Goal: Task Accomplishment & Management: Use online tool/utility

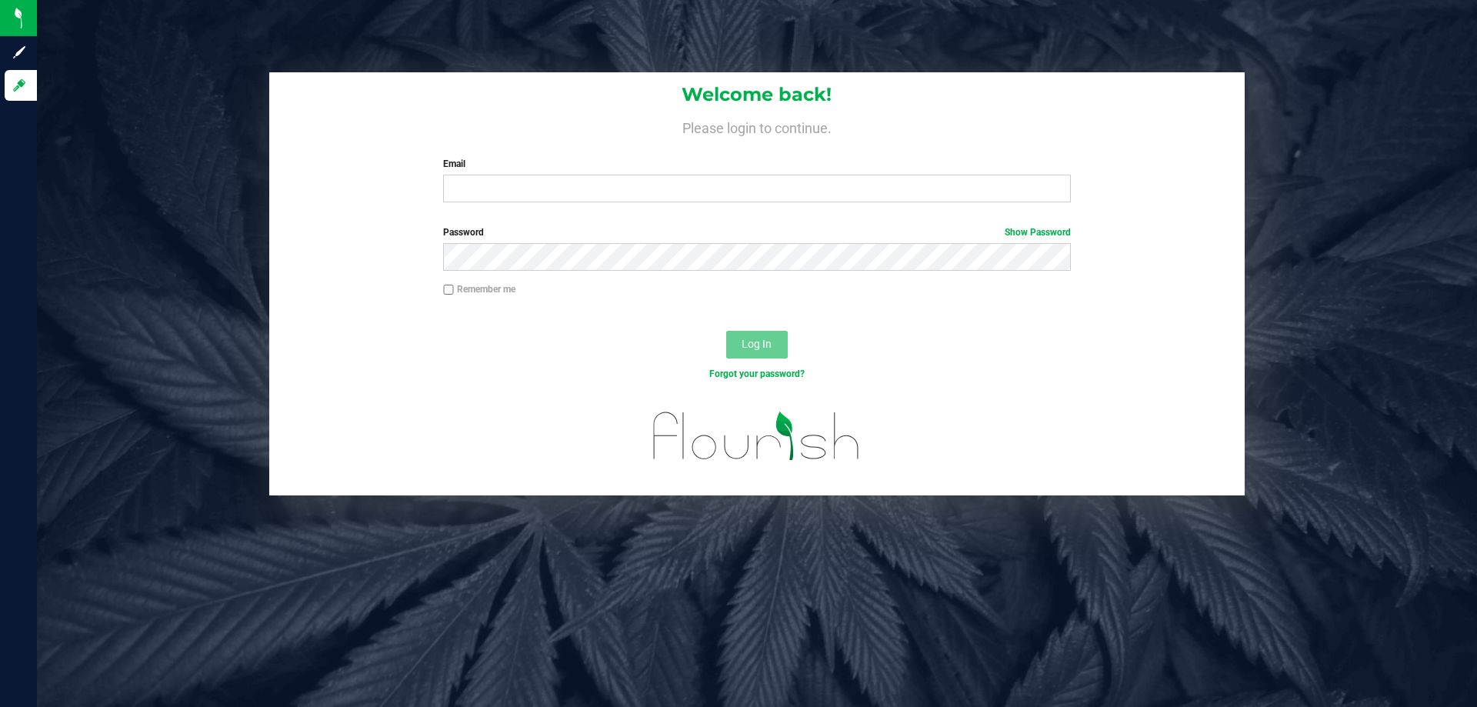
click at [529, 168] on label "Email" at bounding box center [756, 164] width 627 height 14
click at [529, 175] on input "Email" at bounding box center [756, 189] width 627 height 28
click at [528, 180] on input "Email" at bounding box center [756, 189] width 627 height 28
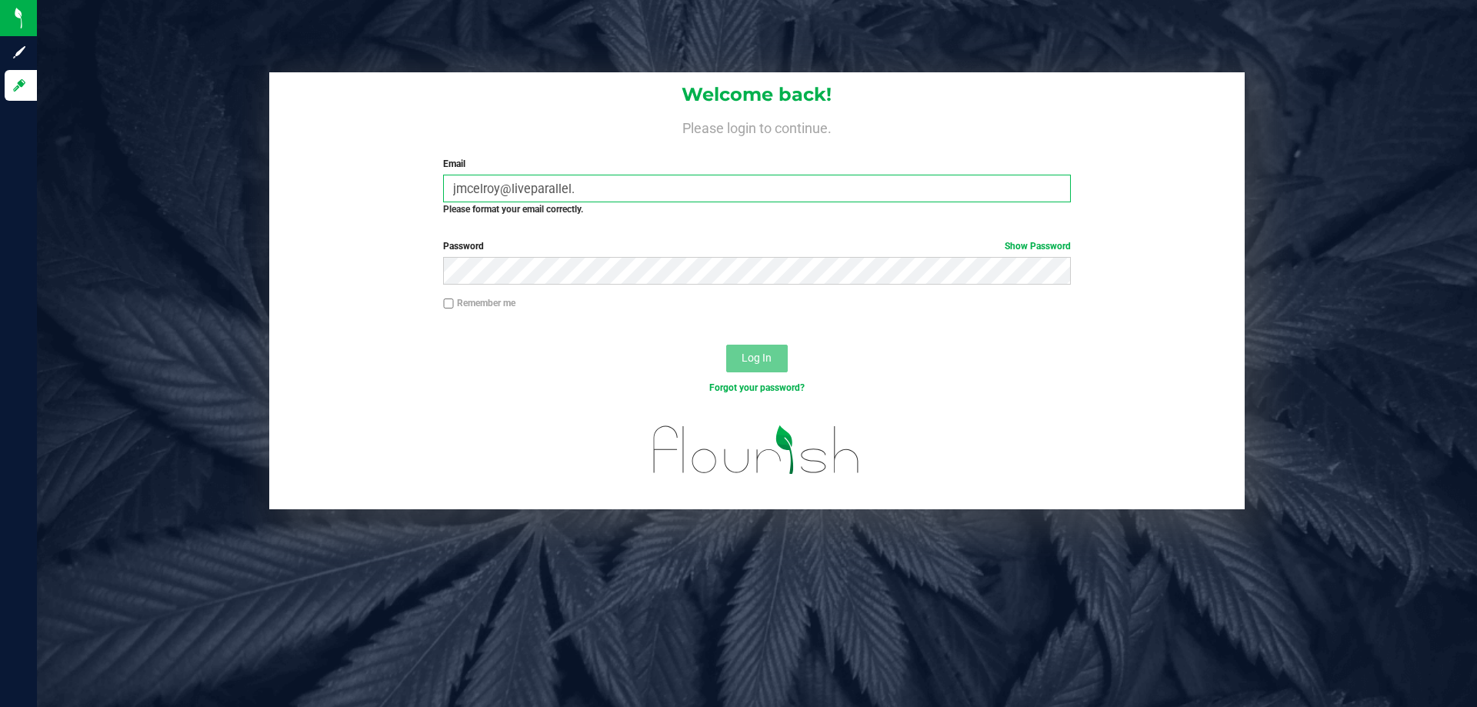
click at [629, 189] on input "jmcelroy@liveparallel." at bounding box center [756, 189] width 627 height 28
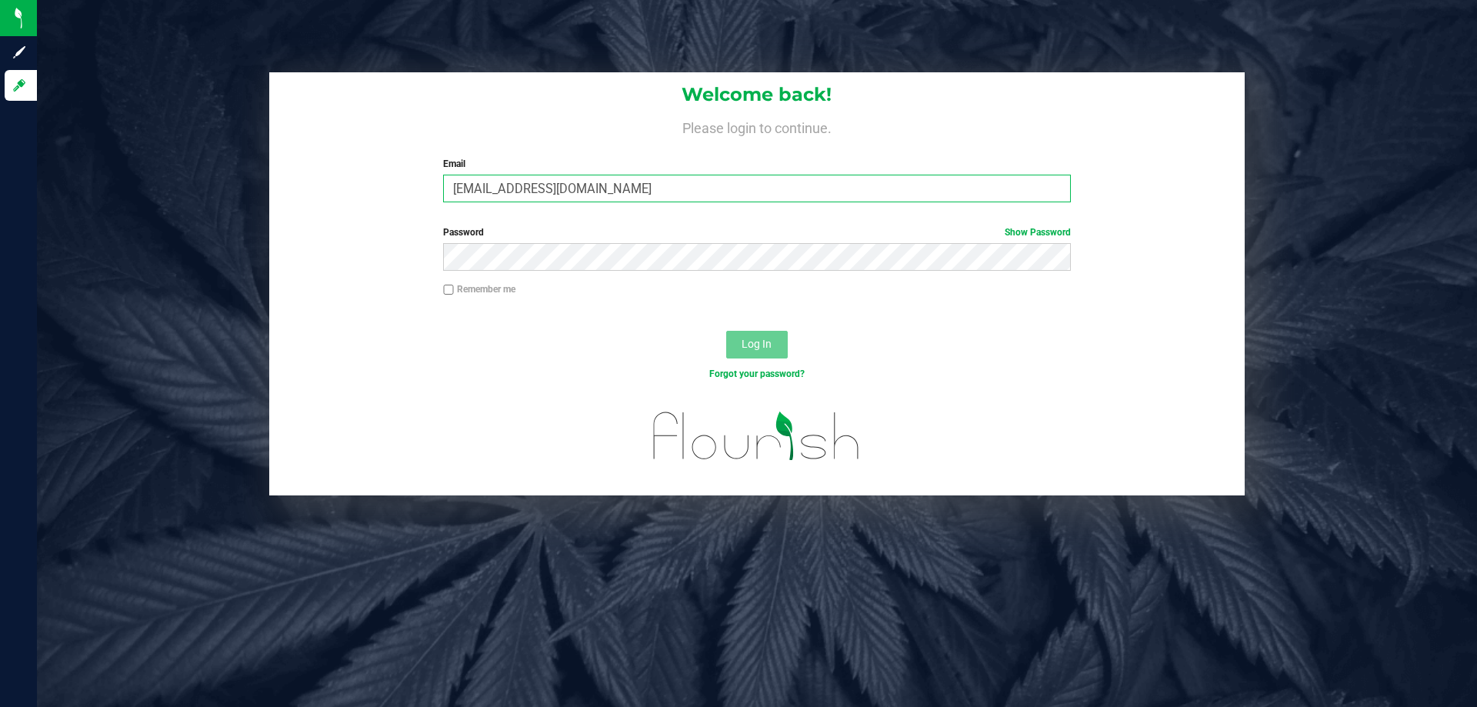
type input "[EMAIL_ADDRESS][DOMAIN_NAME]"
click at [726, 331] on button "Log In" at bounding box center [757, 345] width 62 height 28
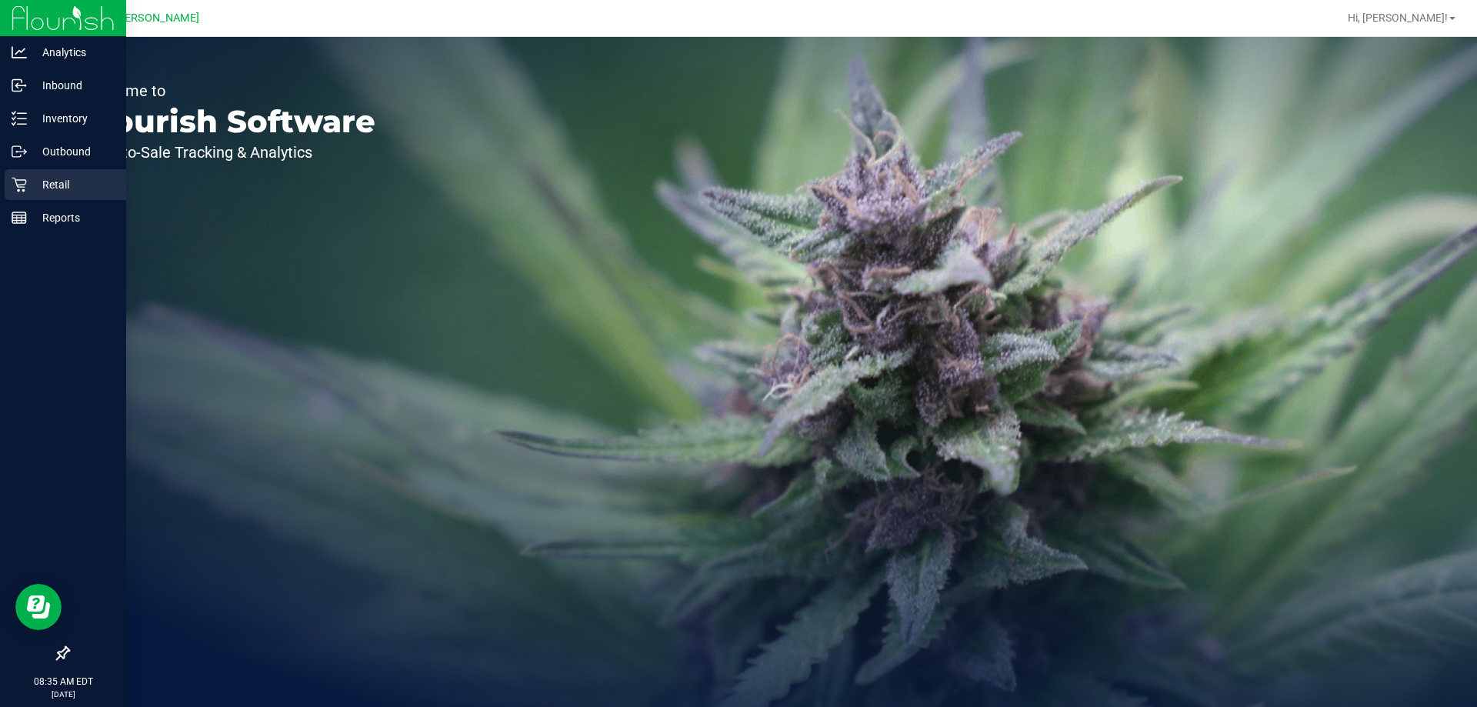
click at [27, 177] on p "Retail" at bounding box center [73, 184] width 92 height 18
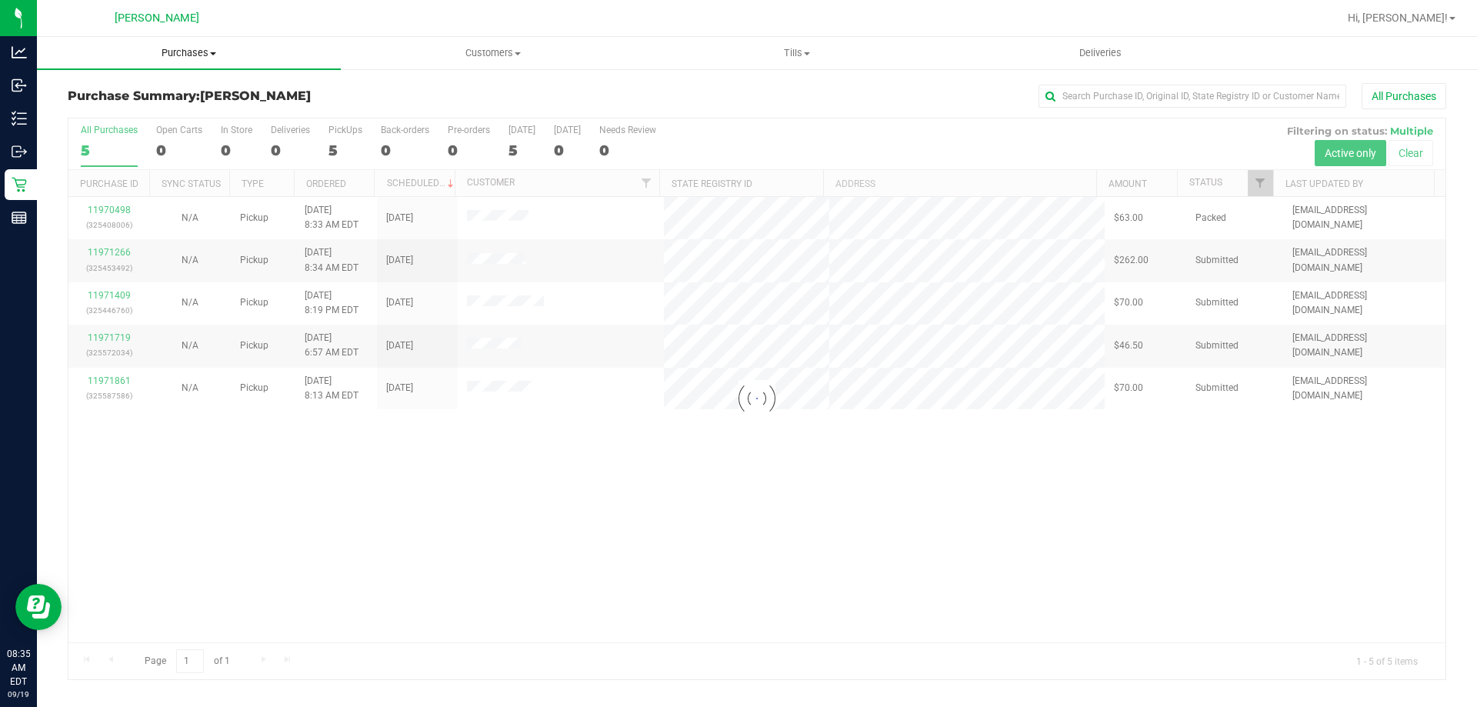
click at [178, 56] on span "Purchases" at bounding box center [189, 53] width 304 height 14
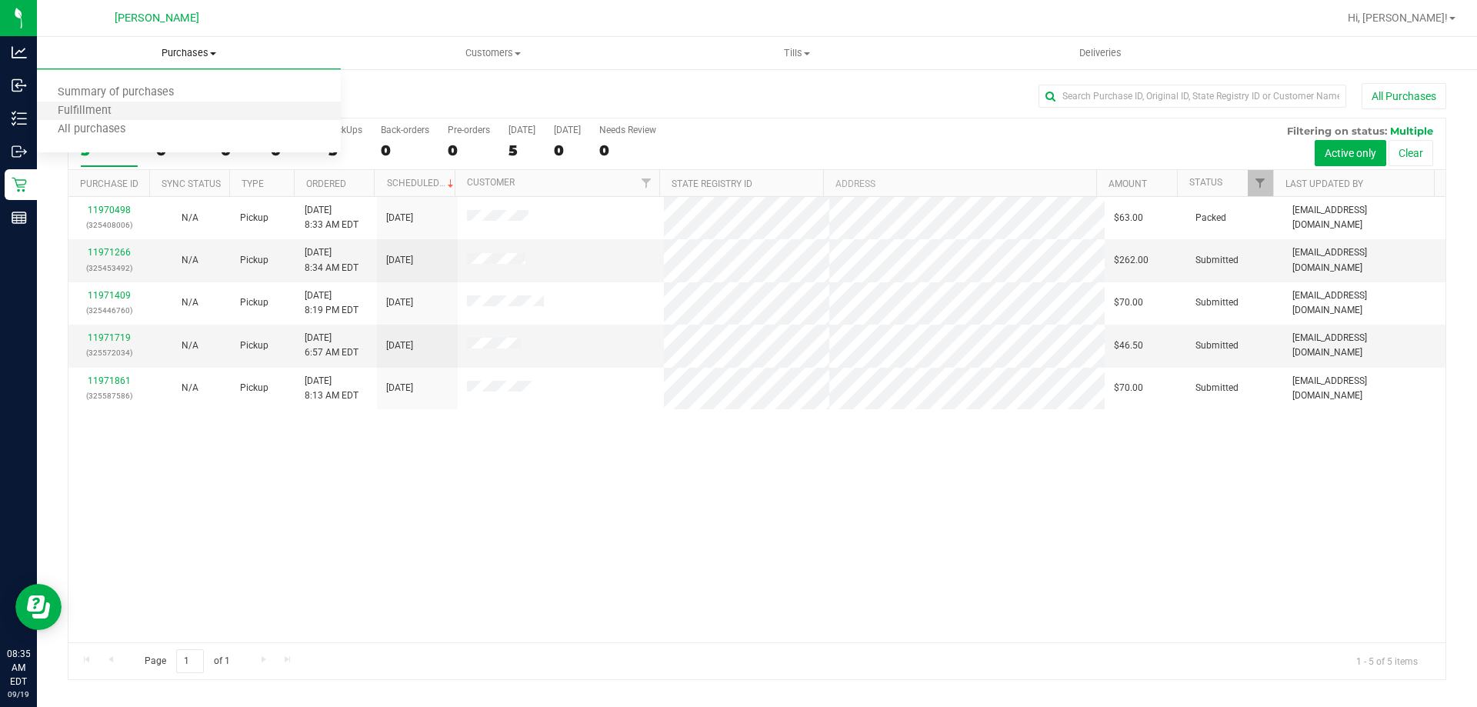
click at [170, 108] on li "Fulfillment" at bounding box center [189, 111] width 304 height 18
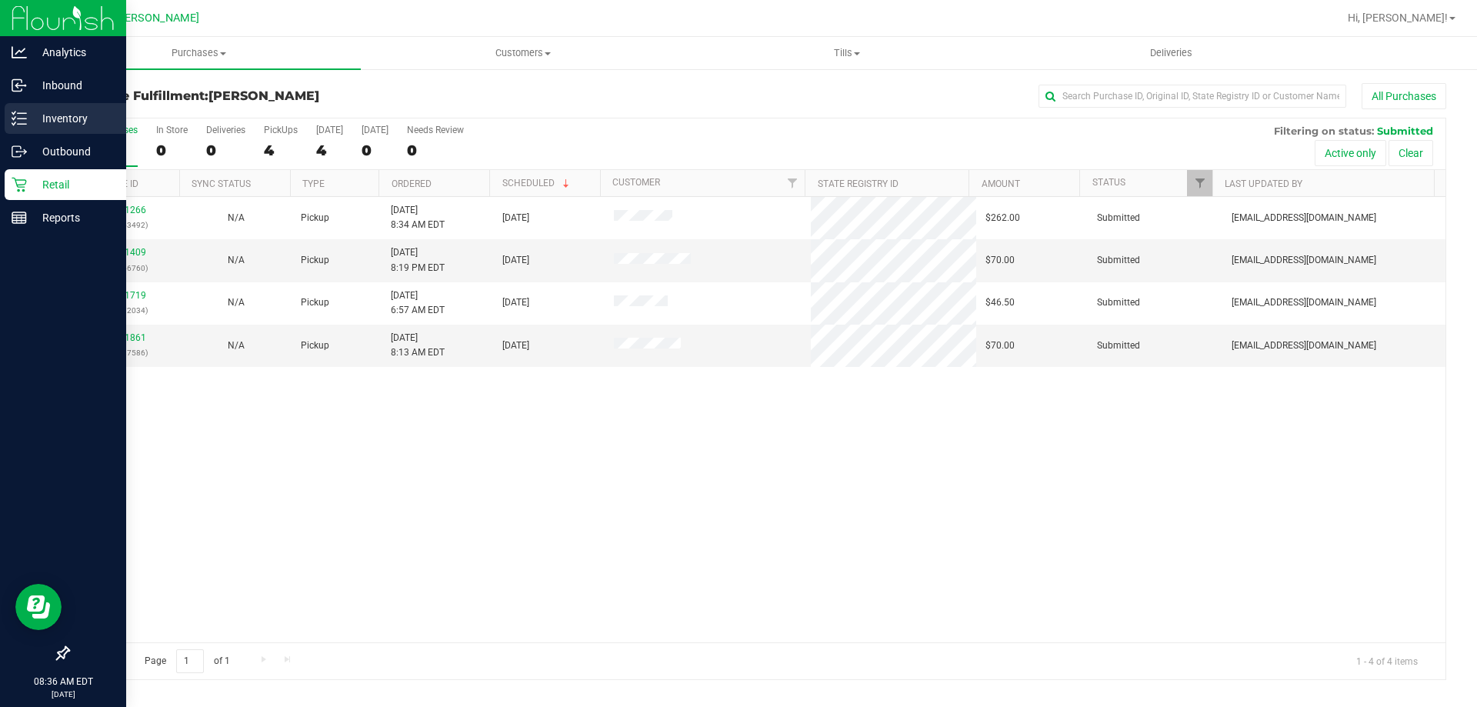
click at [32, 119] on p "Inventory" at bounding box center [73, 118] width 92 height 18
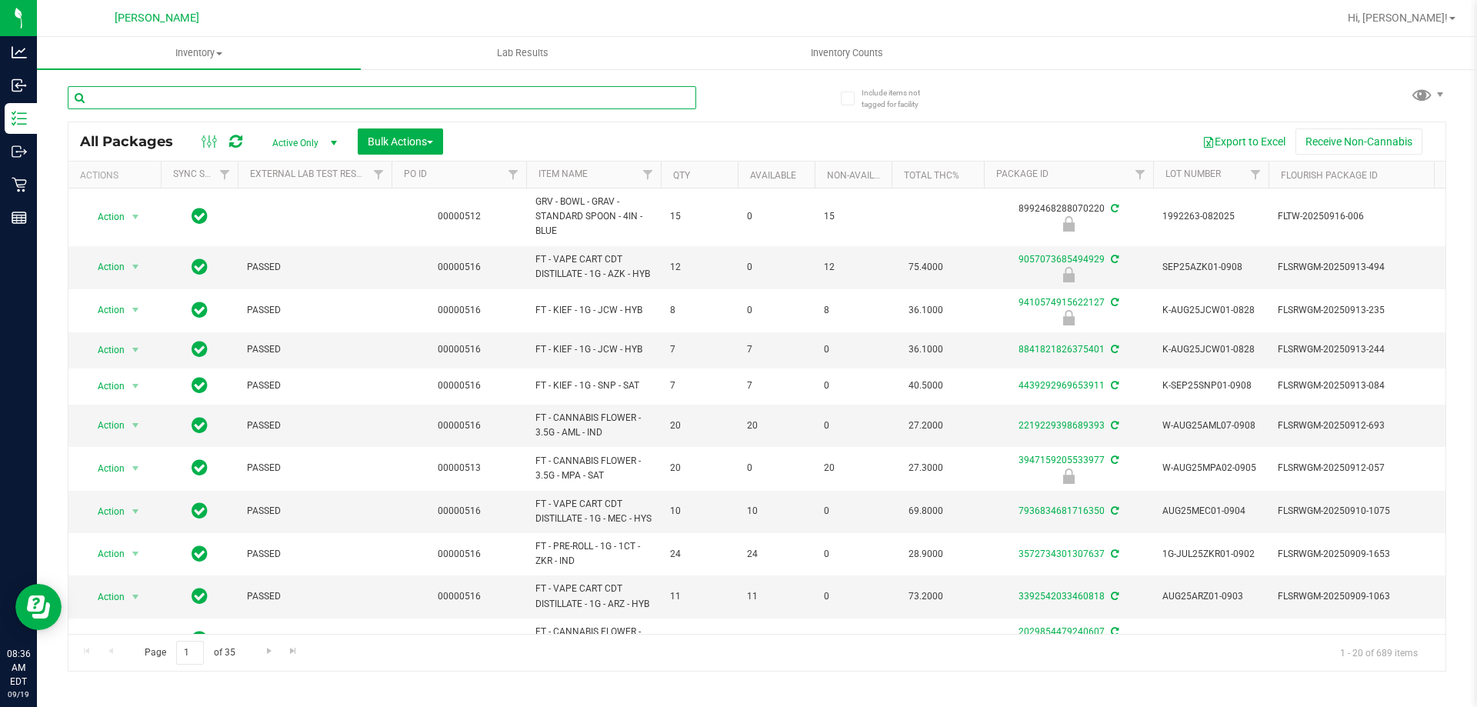
click at [242, 93] on input "text" at bounding box center [382, 97] width 628 height 23
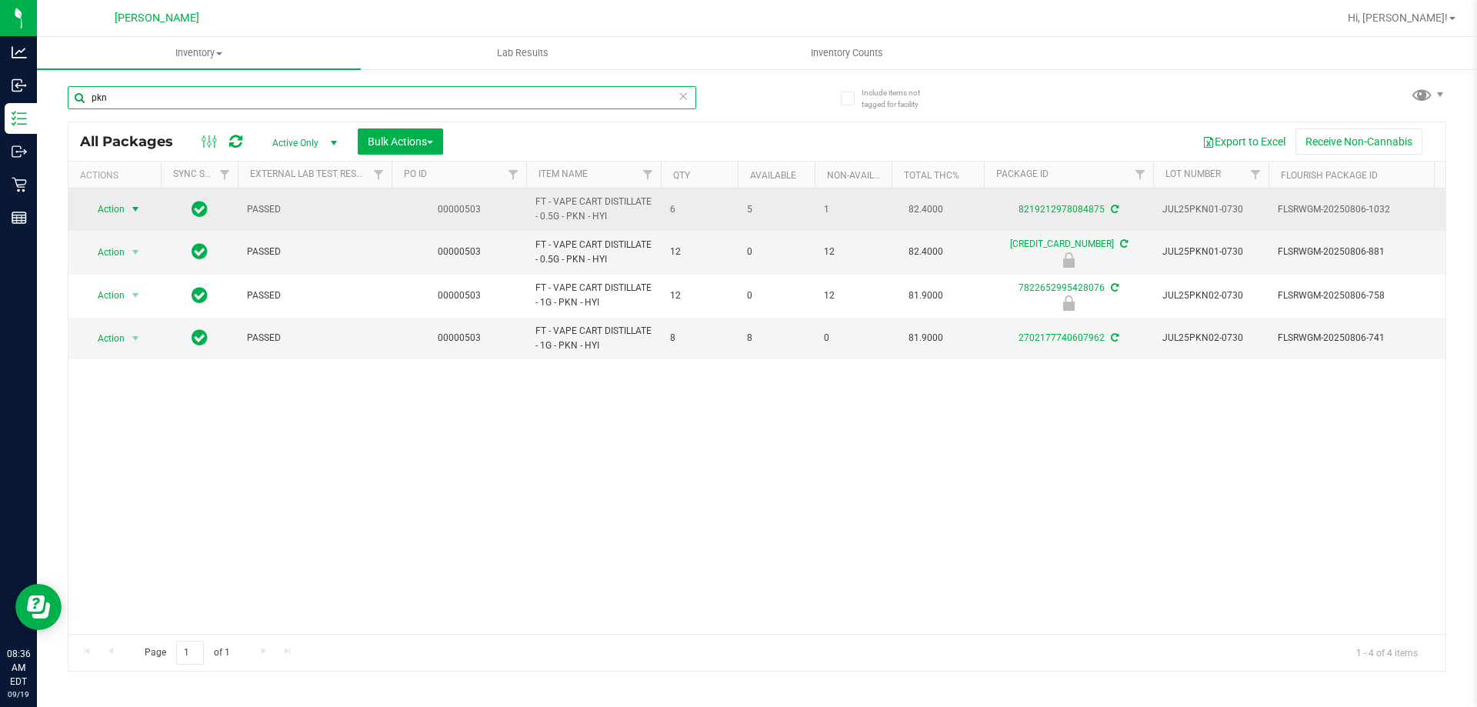
type input "pkn"
click at [140, 215] on span "select" at bounding box center [135, 209] width 12 height 12
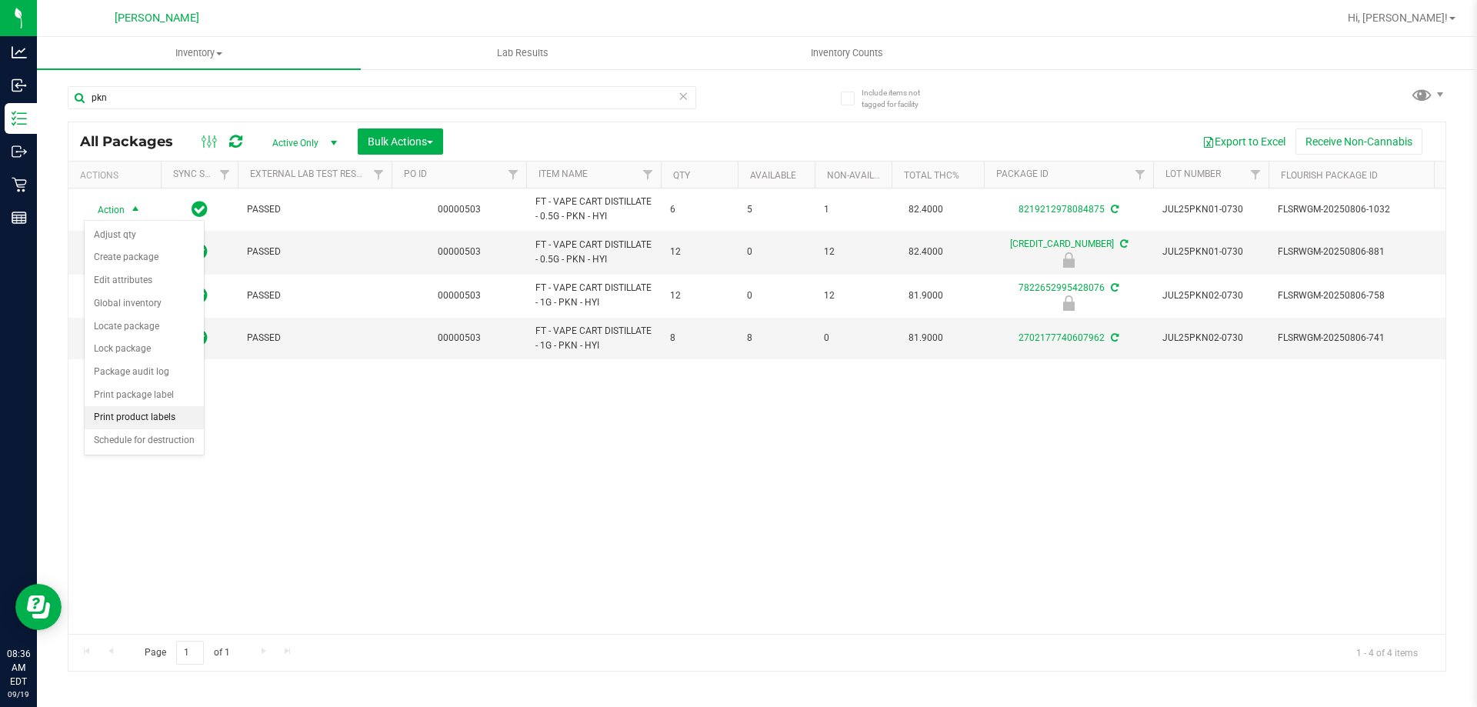
click at [152, 409] on li "Print product labels" at bounding box center [144, 417] width 119 height 23
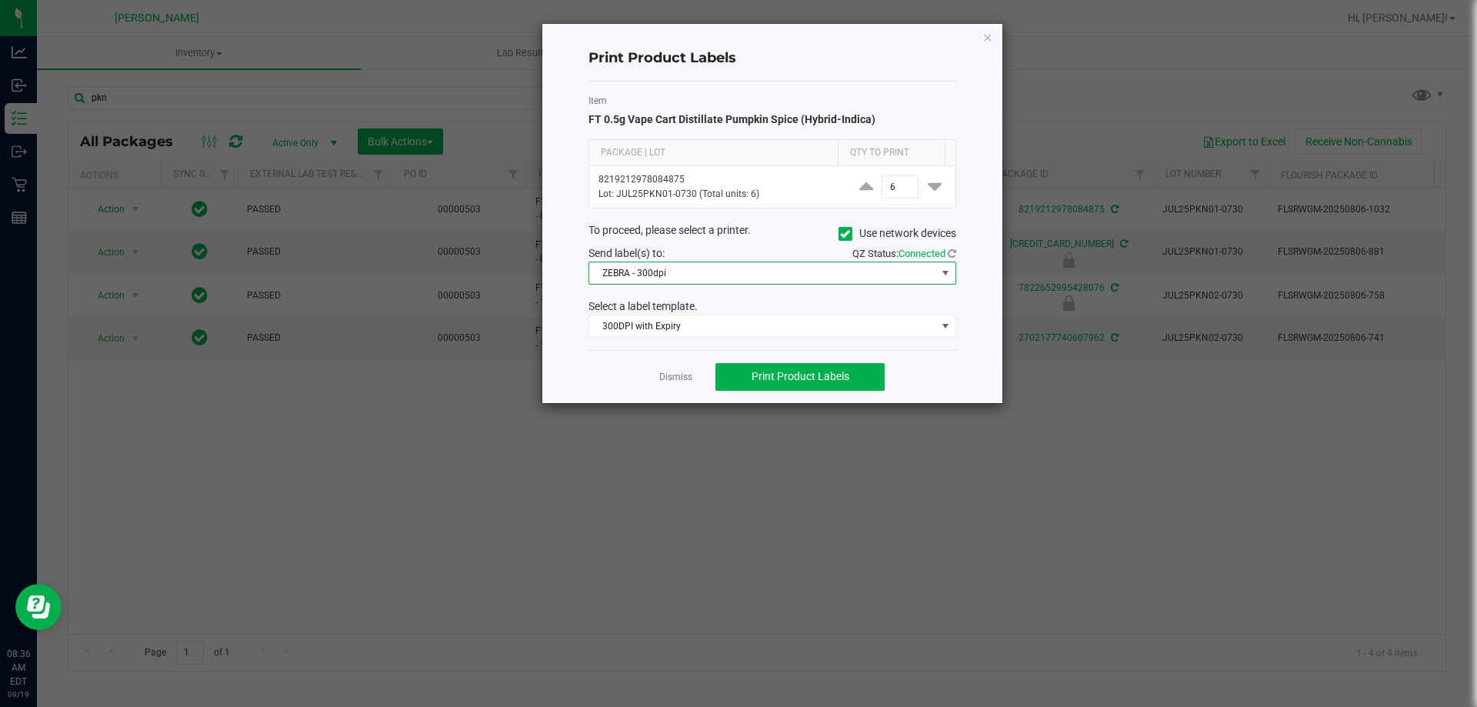
click at [634, 275] on span "ZEBRA - 300dpi" at bounding box center [762, 273] width 347 height 22
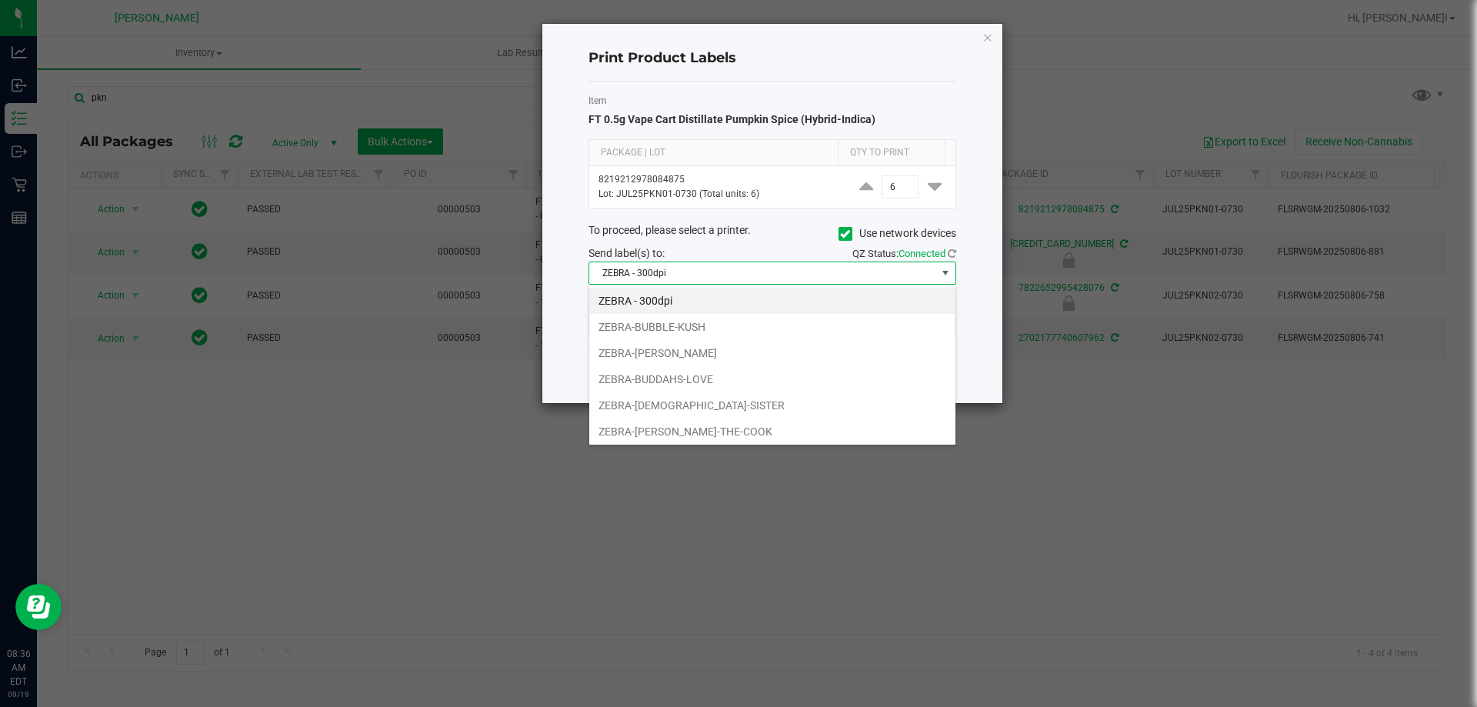
scroll to position [23, 368]
click at [651, 298] on li "ZEBRA - 300dpi" at bounding box center [772, 301] width 366 height 26
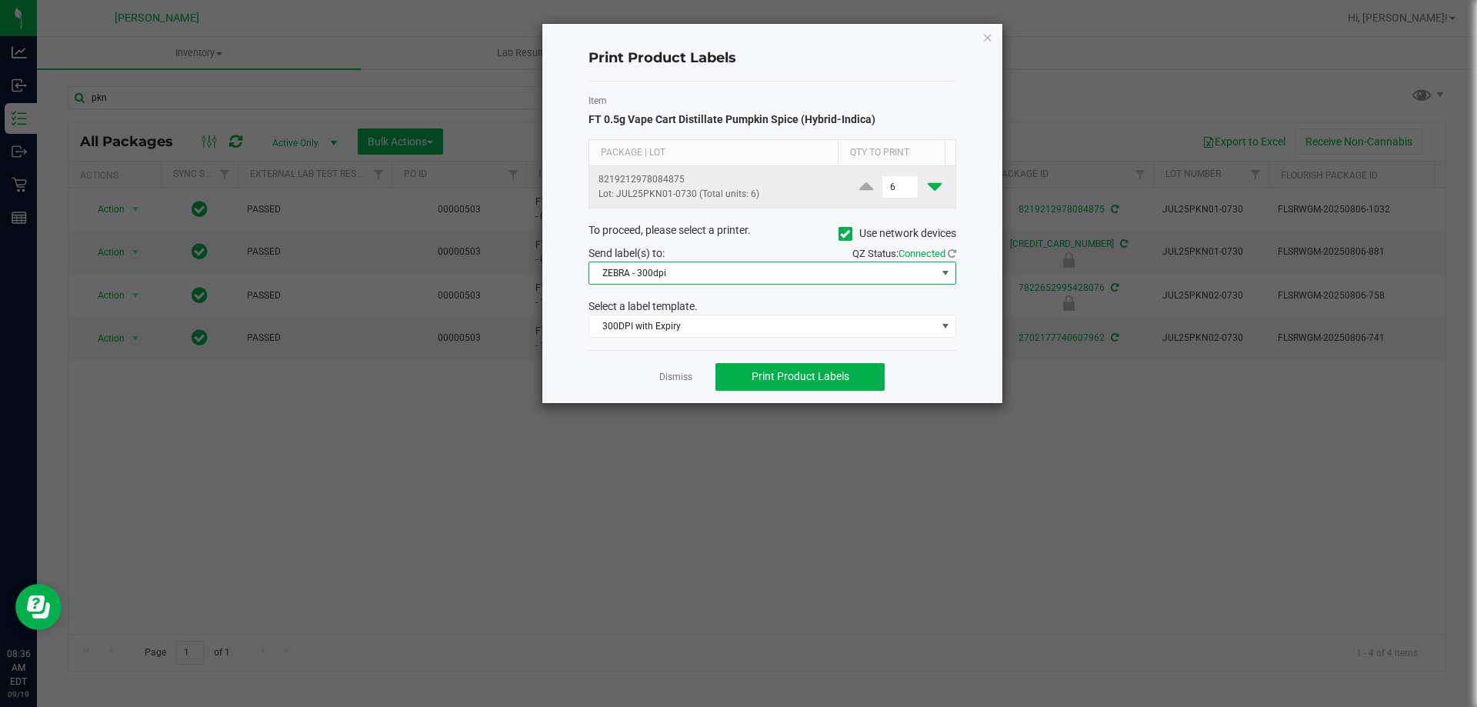
click at [928, 186] on icon at bounding box center [935, 186] width 14 height 19
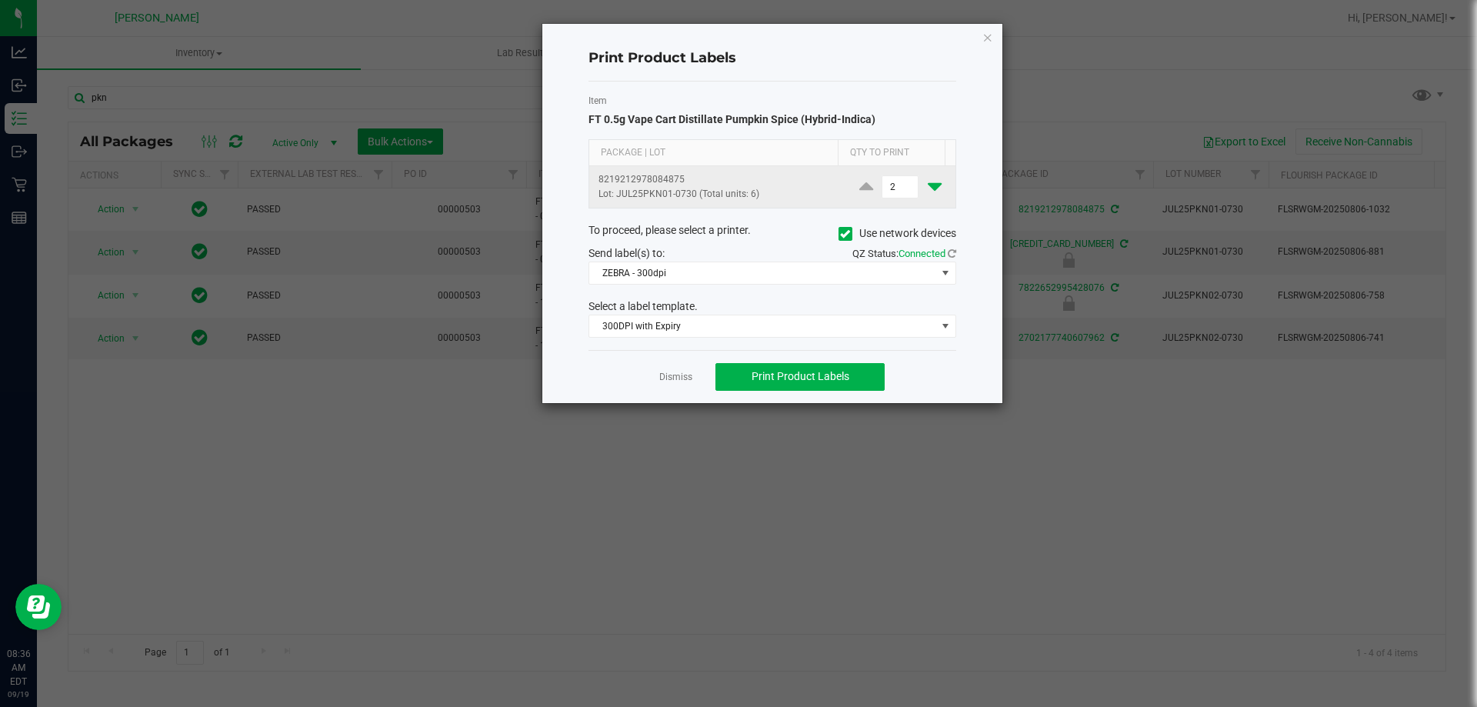
type input "1"
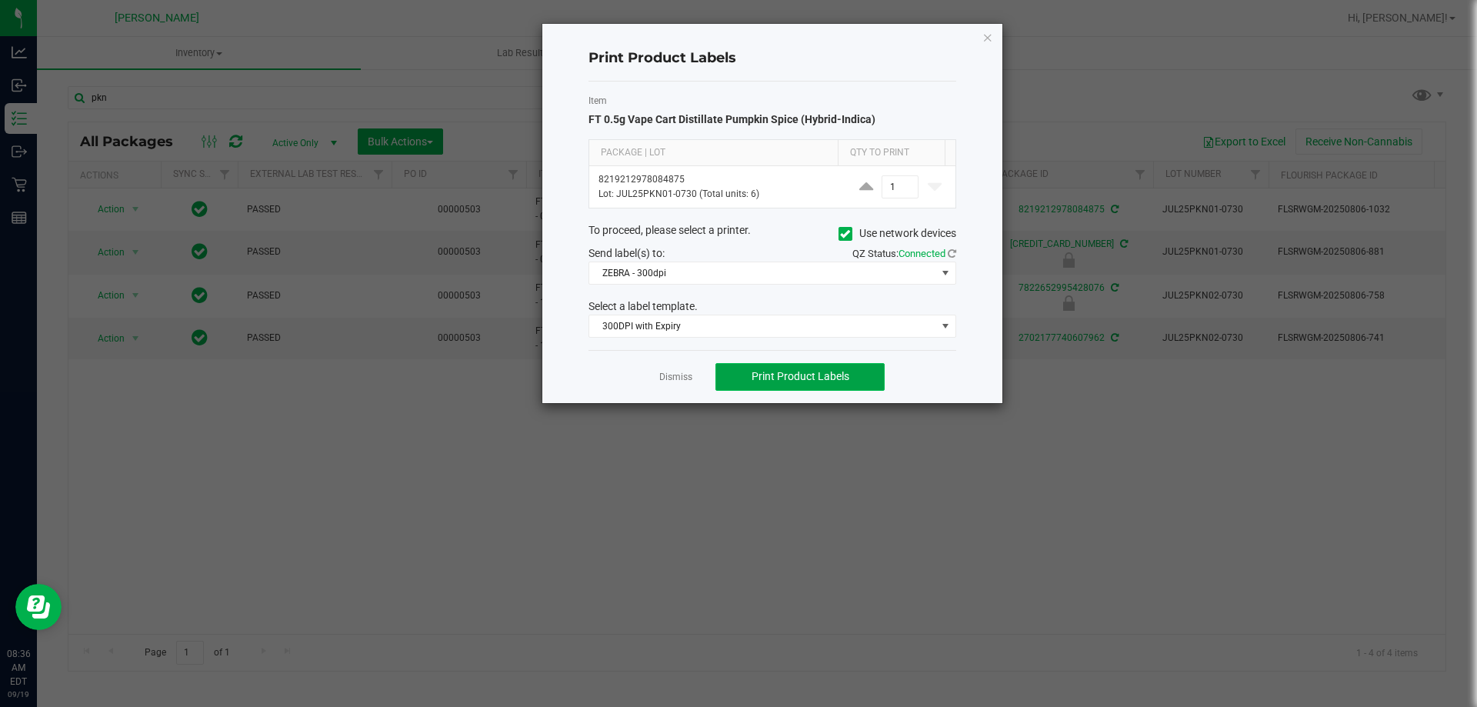
click at [775, 373] on span "Print Product Labels" at bounding box center [800, 376] width 98 height 12
click at [672, 374] on link "Dismiss" at bounding box center [675, 377] width 33 height 13
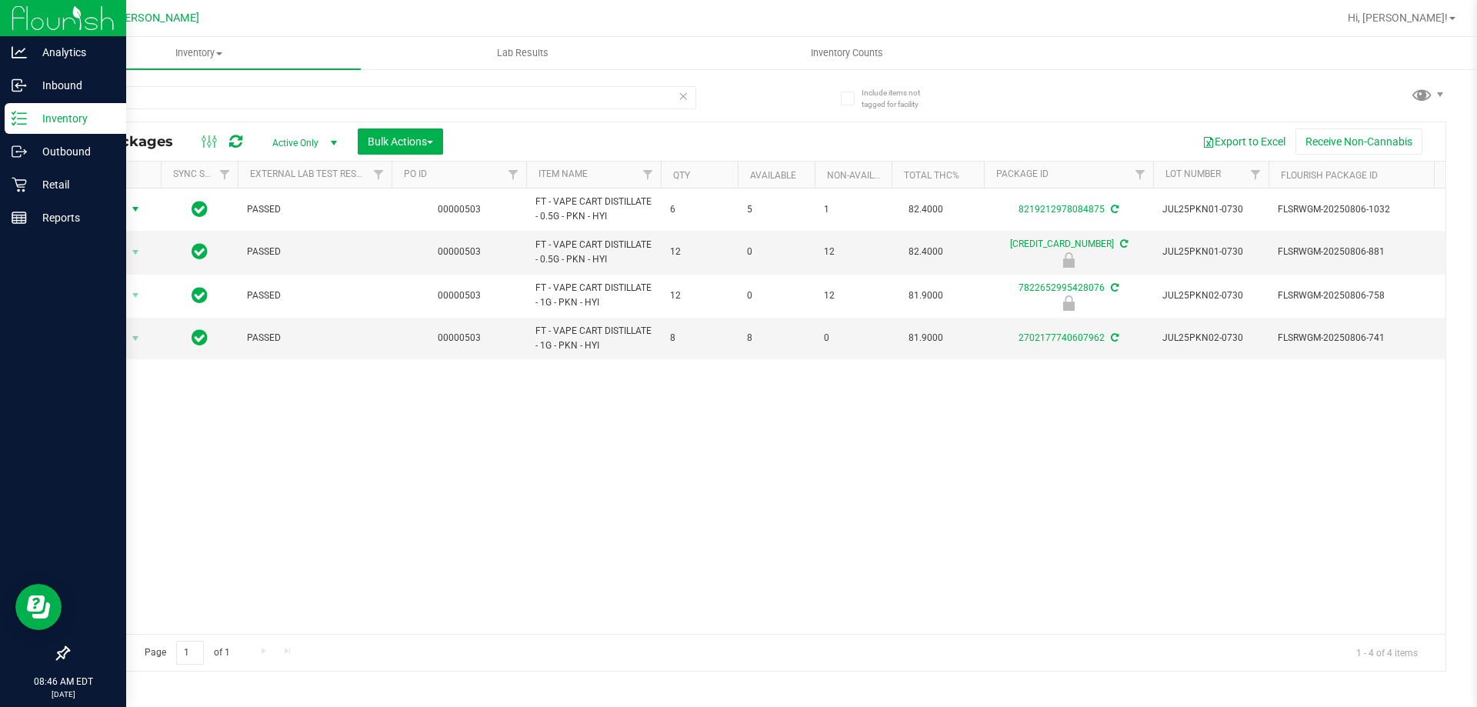
click at [53, 112] on p "Inventory" at bounding box center [73, 118] width 92 height 18
click at [32, 117] on p "Inventory" at bounding box center [73, 118] width 92 height 18
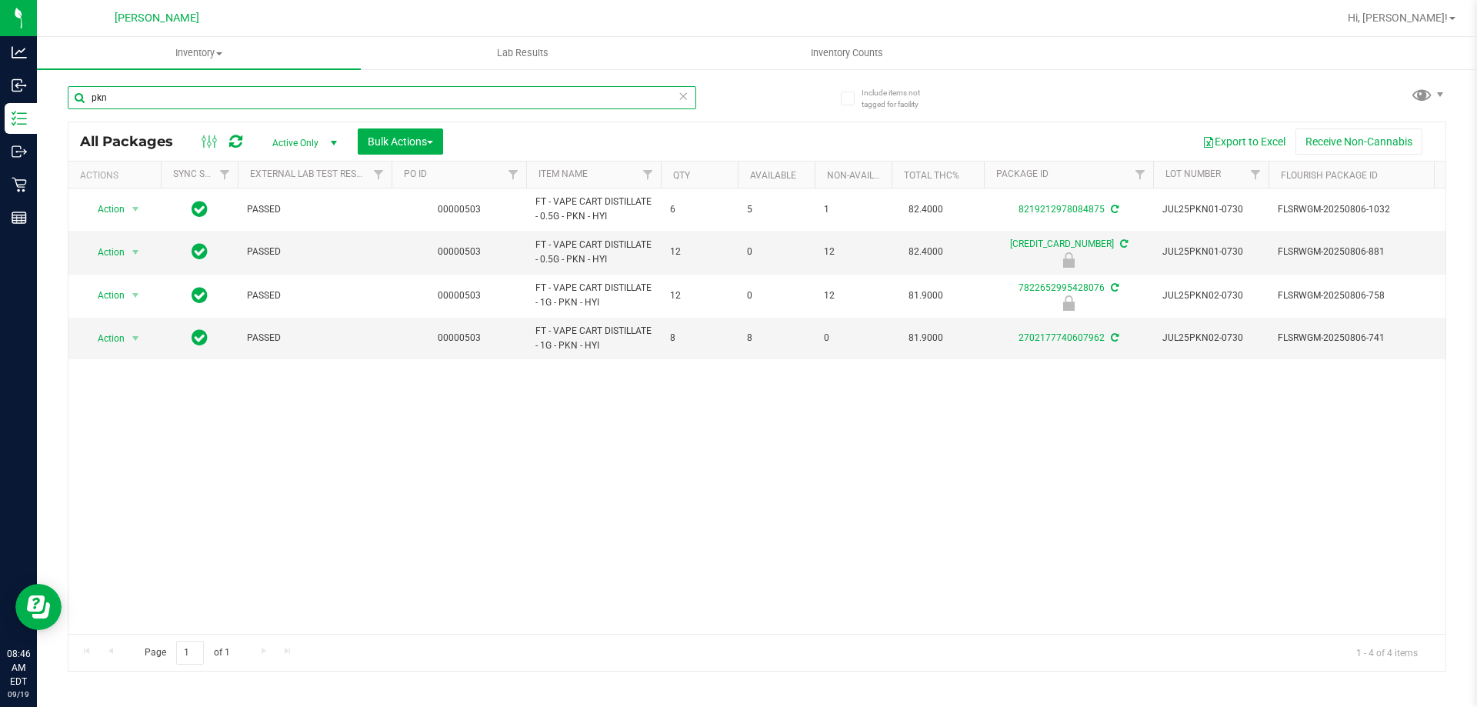
click at [128, 99] on input "pkn" at bounding box center [382, 97] width 628 height 23
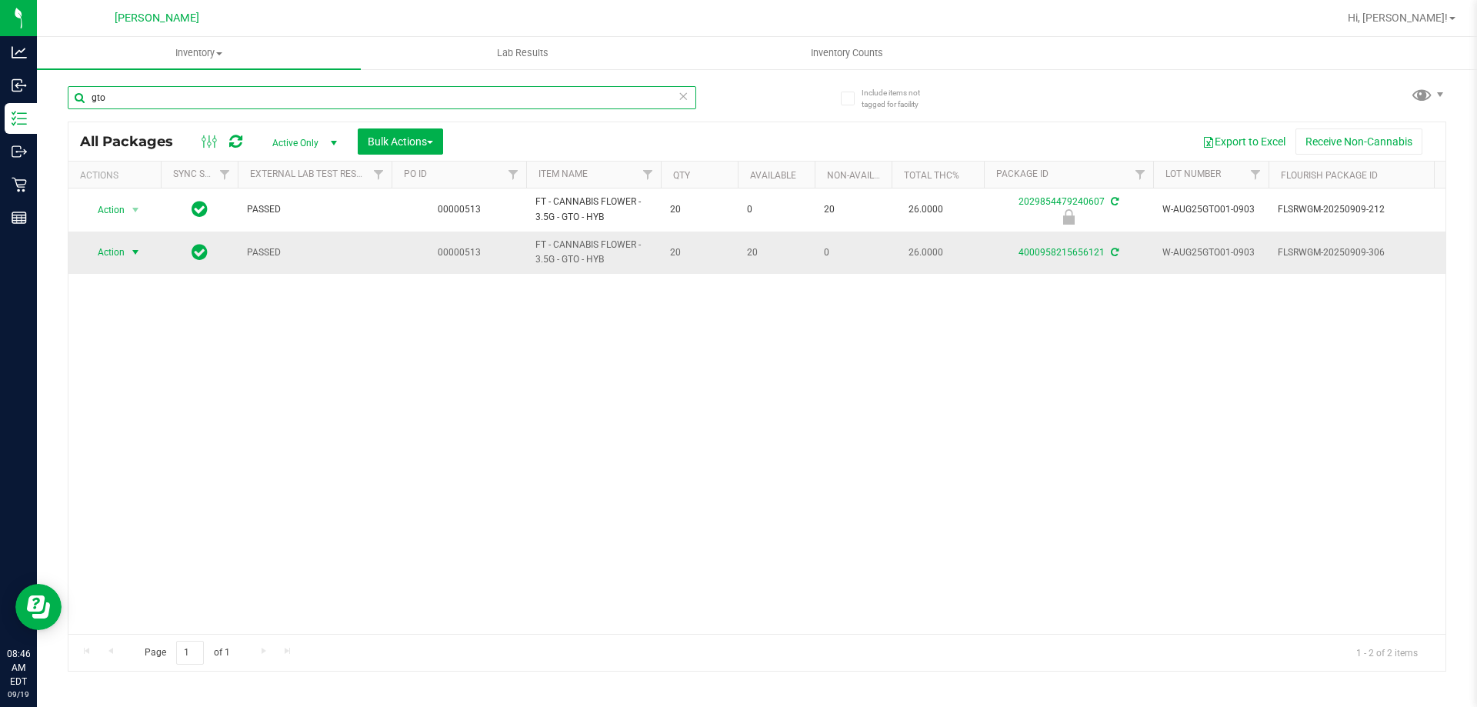
type input "gto"
click at [133, 256] on span "select" at bounding box center [135, 252] width 12 height 12
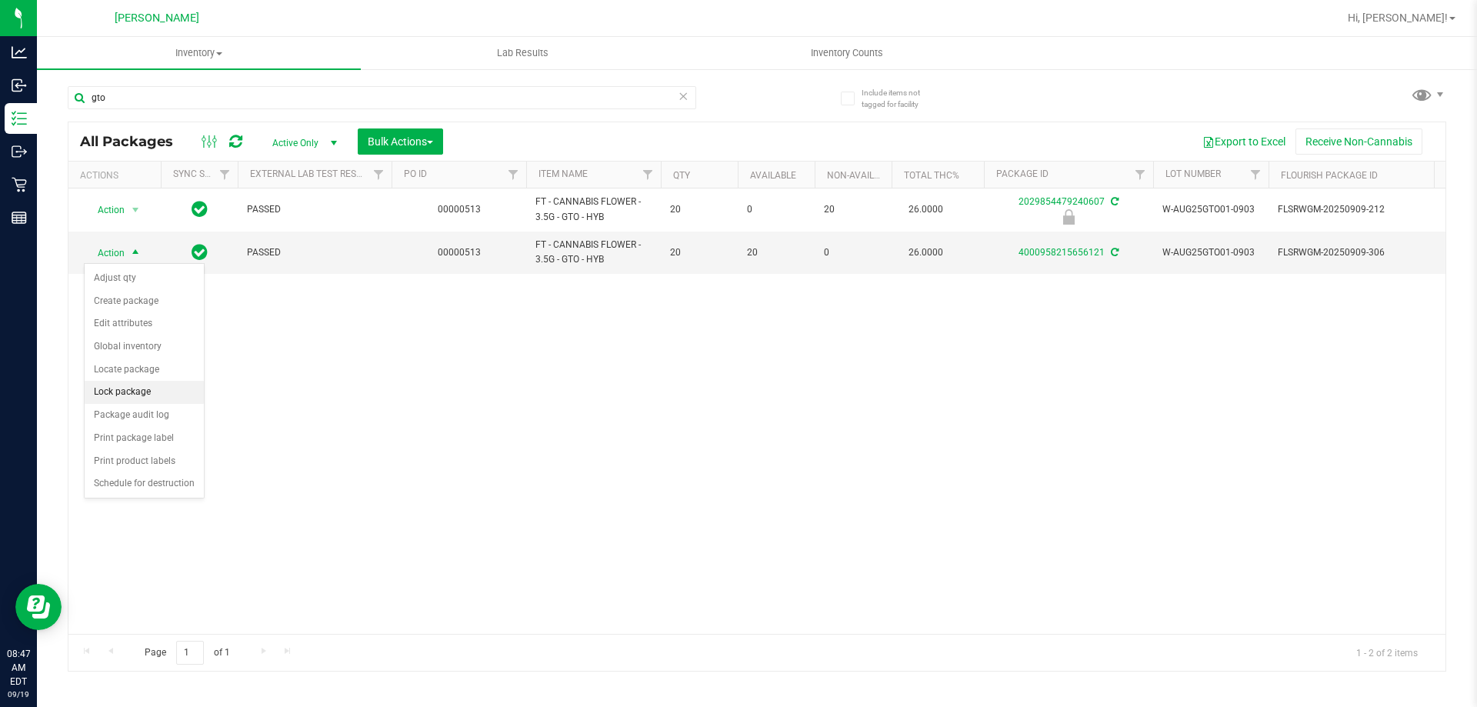
click at [120, 388] on li "Lock package" at bounding box center [144, 392] width 119 height 23
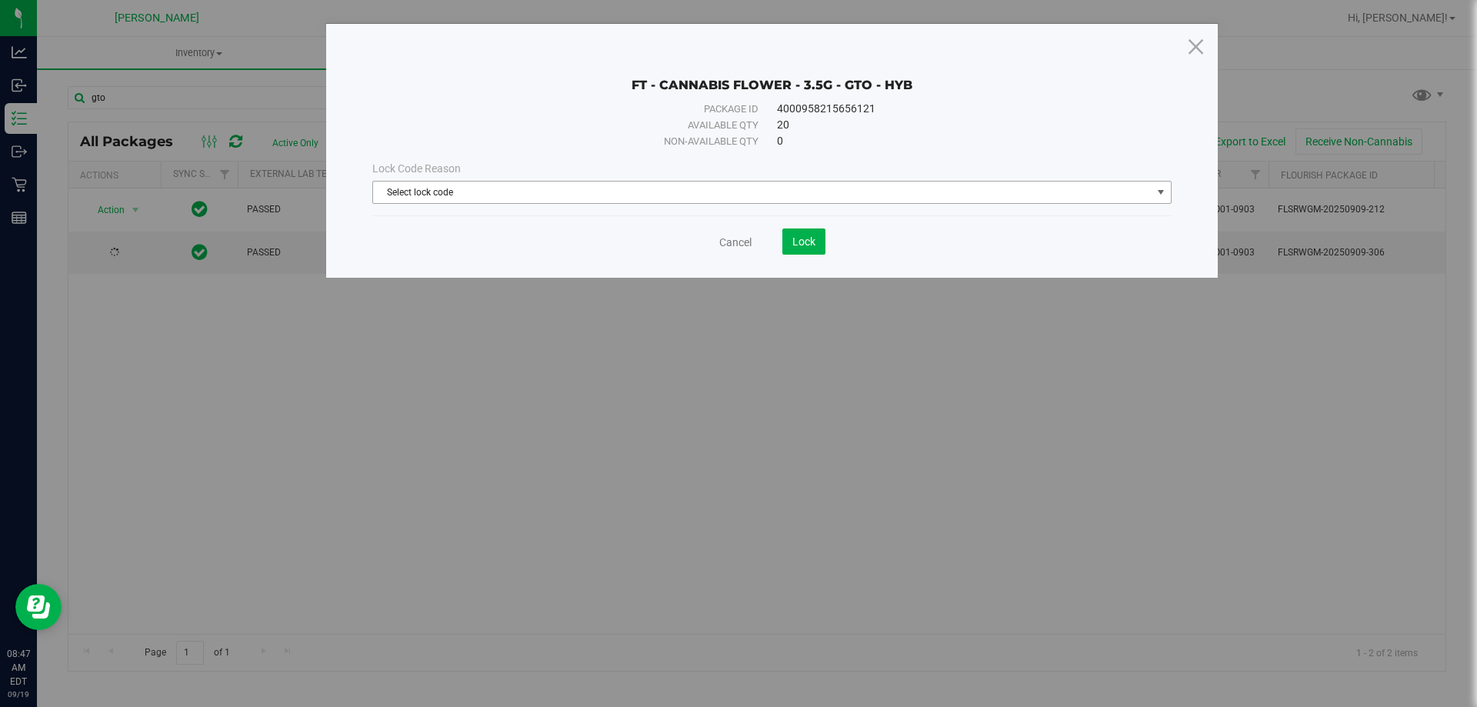
click at [565, 195] on span "Select lock code" at bounding box center [762, 193] width 778 height 22
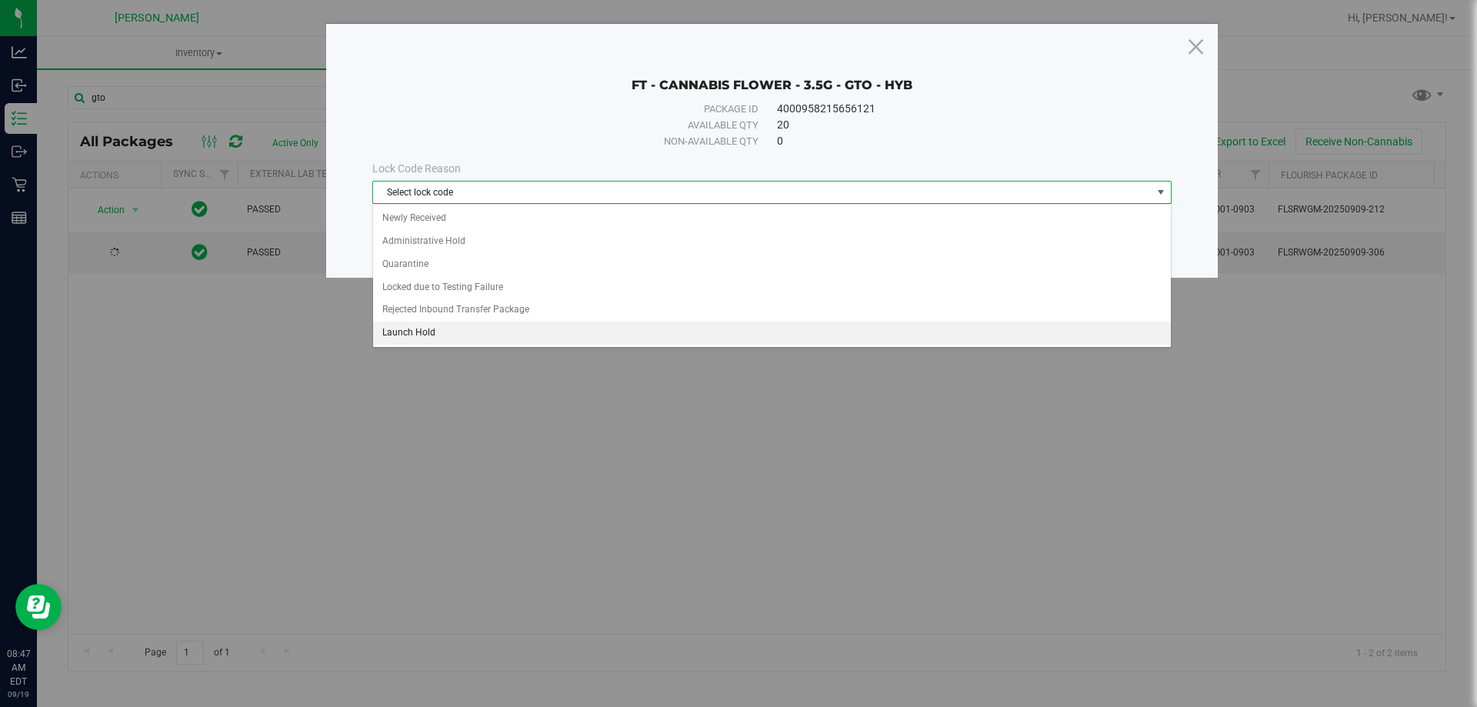
click at [530, 334] on li "Launch Hold" at bounding box center [772, 332] width 798 height 23
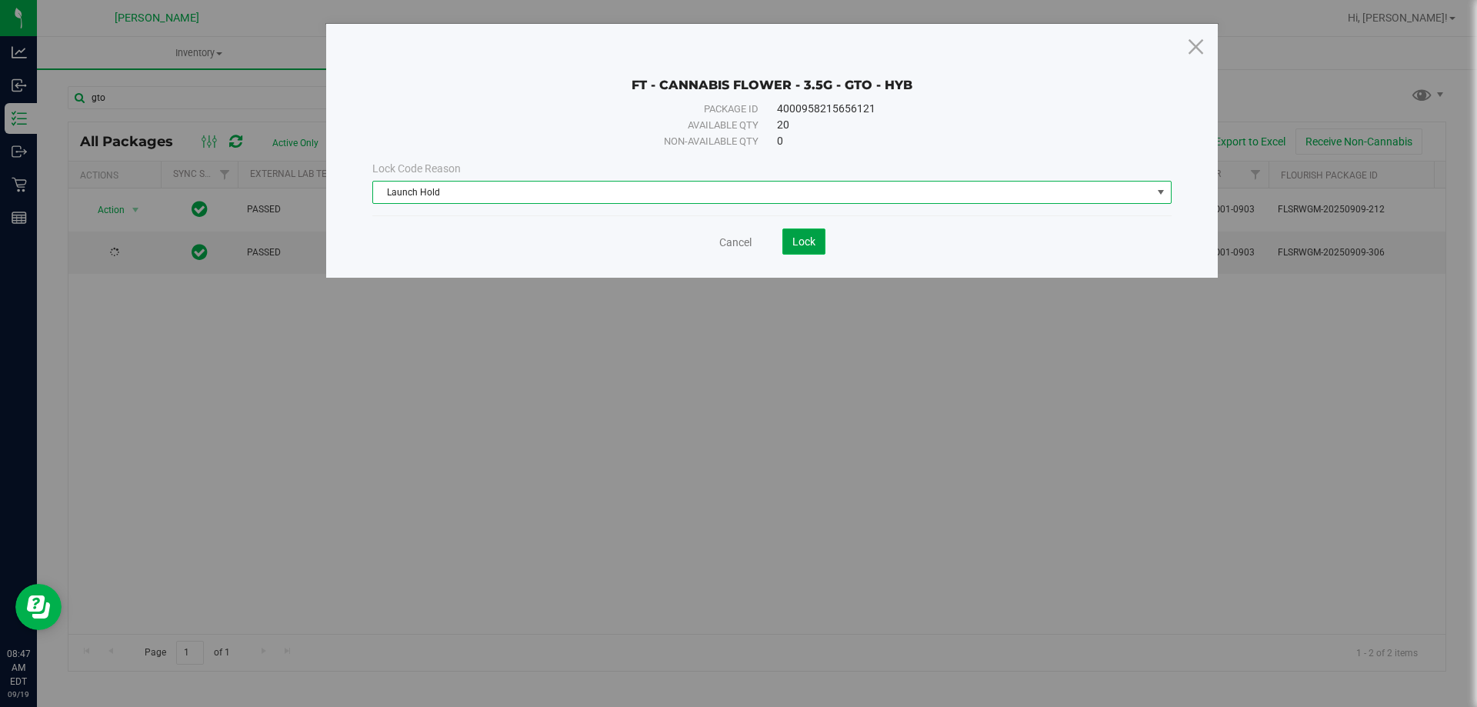
click at [802, 249] on button "Lock" at bounding box center [803, 241] width 43 height 26
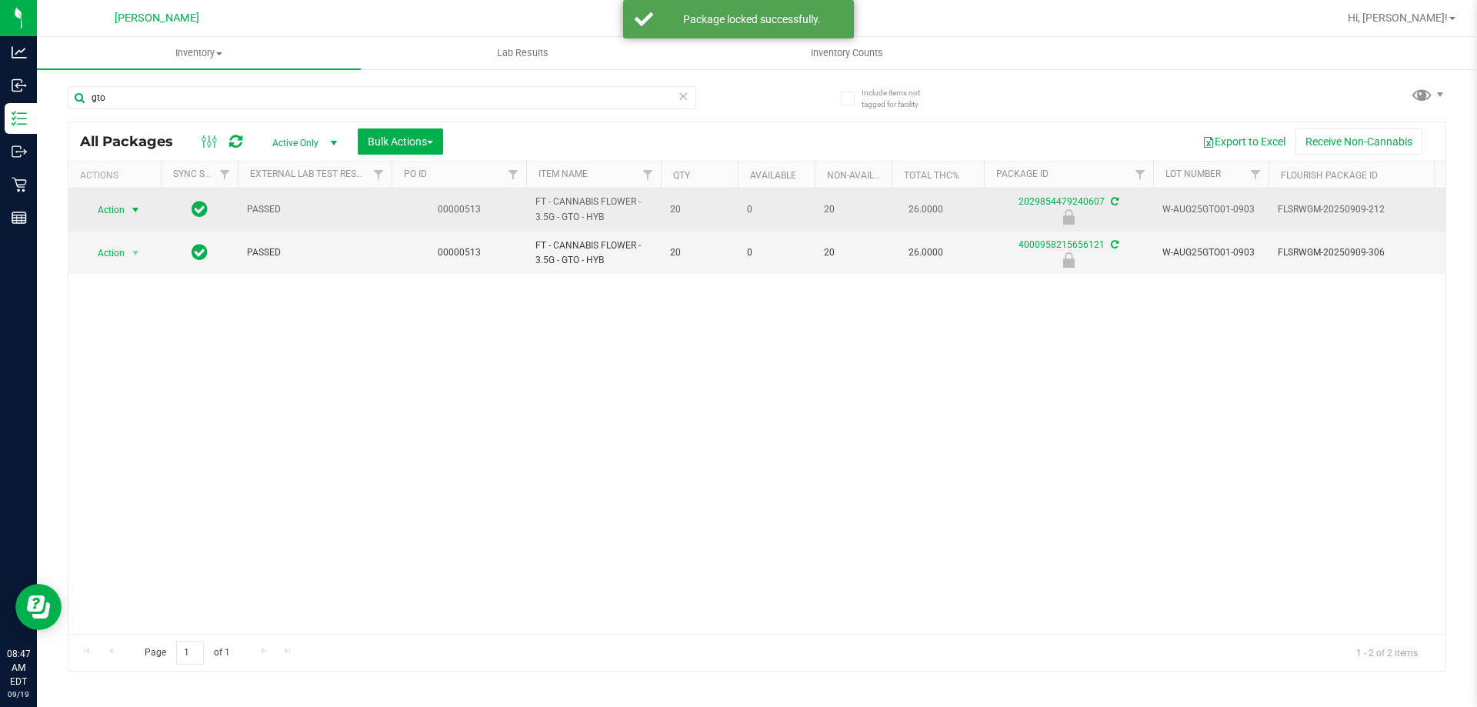
click at [136, 215] on span "select" at bounding box center [135, 210] width 12 height 12
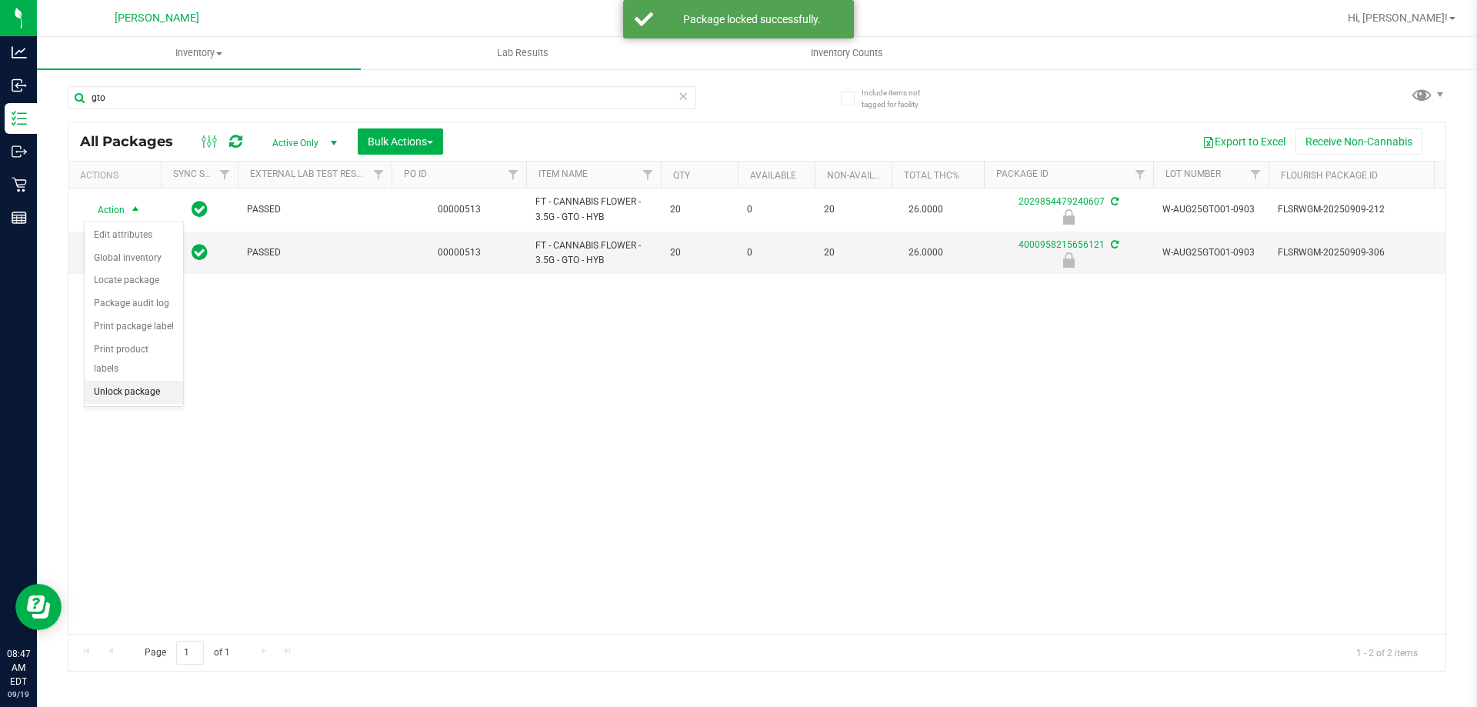
click at [126, 381] on li "Unlock package" at bounding box center [134, 392] width 98 height 23
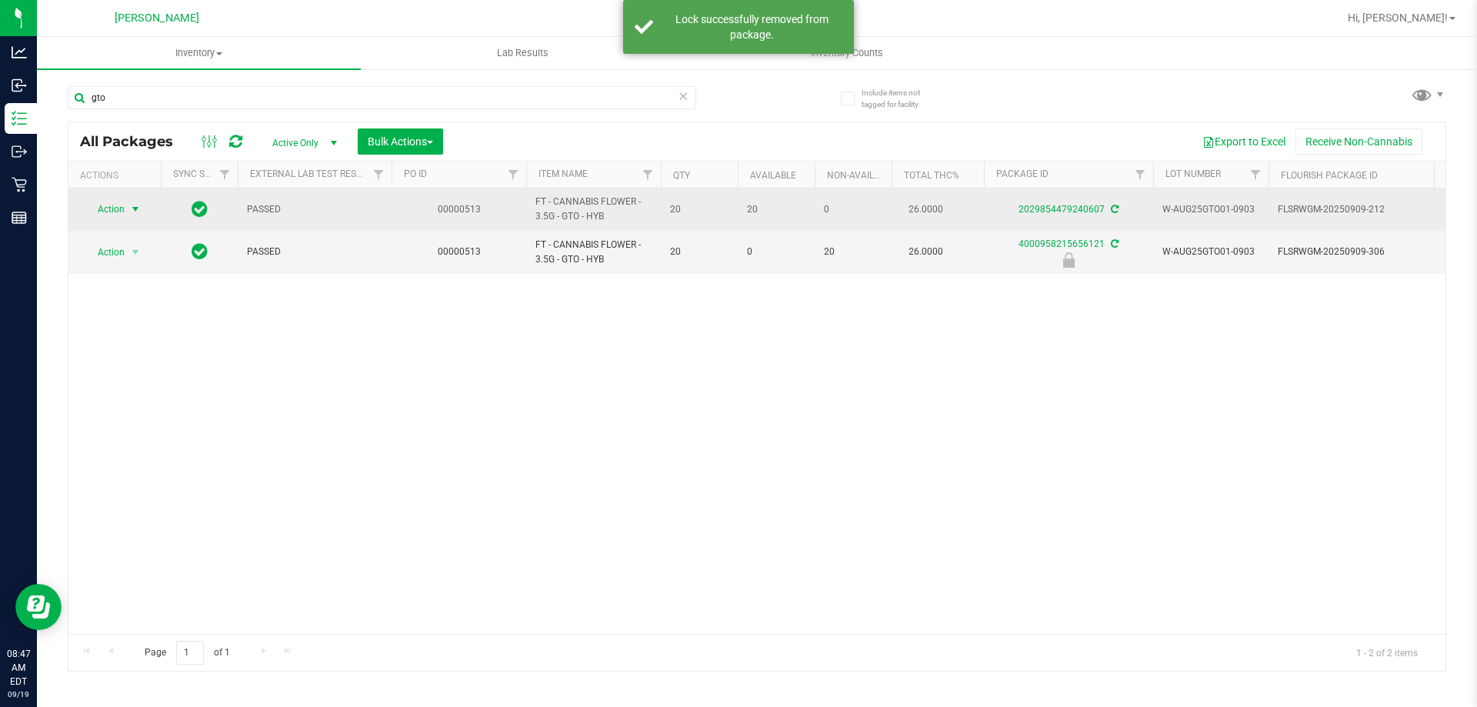
click at [132, 211] on span "select" at bounding box center [135, 209] width 12 height 12
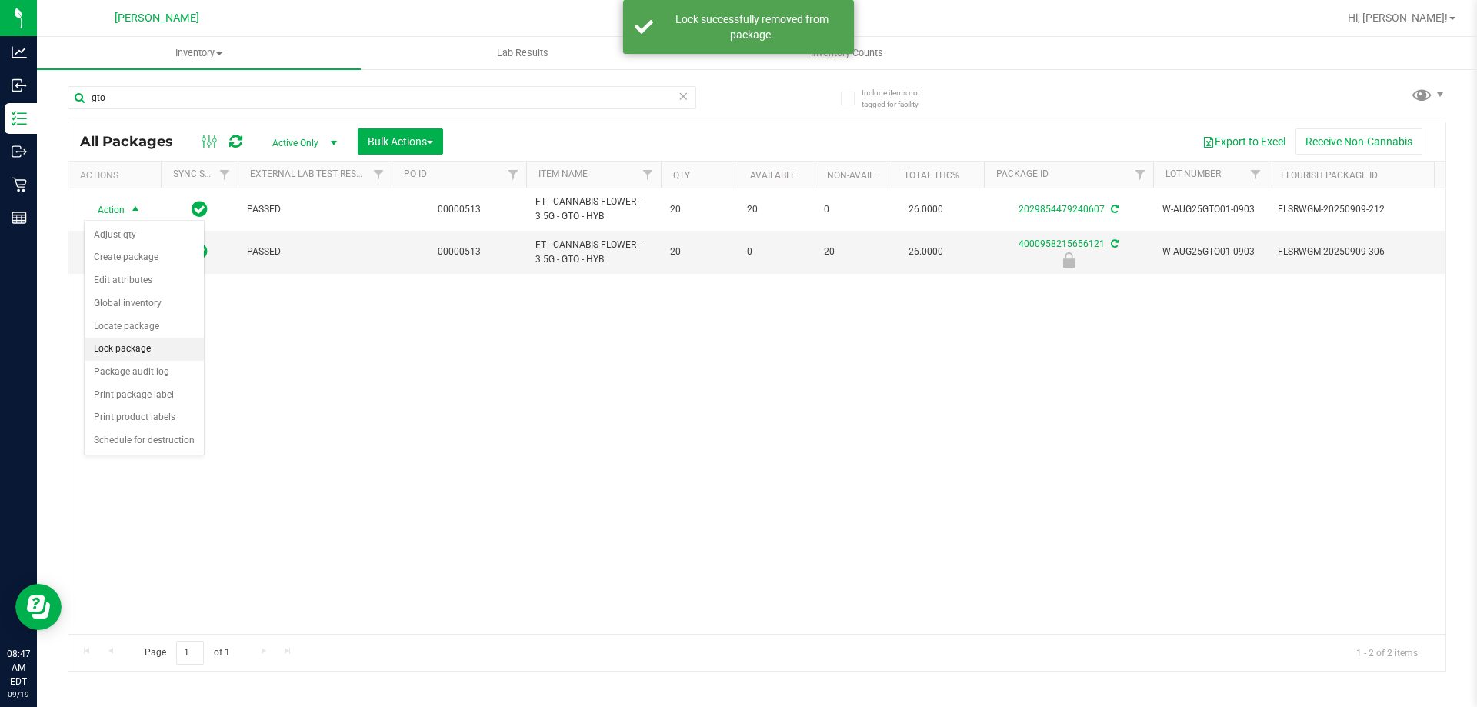
click at [127, 340] on li "Lock package" at bounding box center [144, 349] width 119 height 23
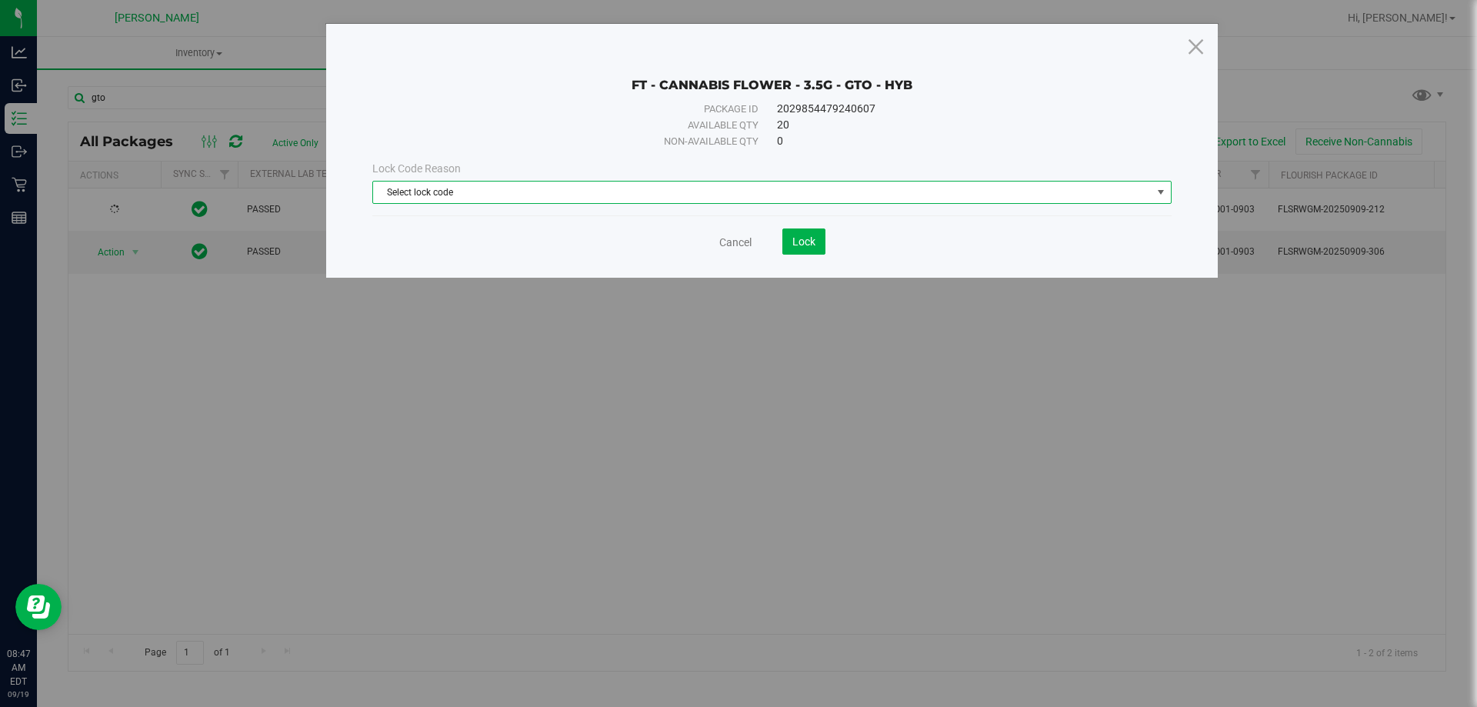
click at [542, 191] on span "Select lock code" at bounding box center [762, 193] width 778 height 22
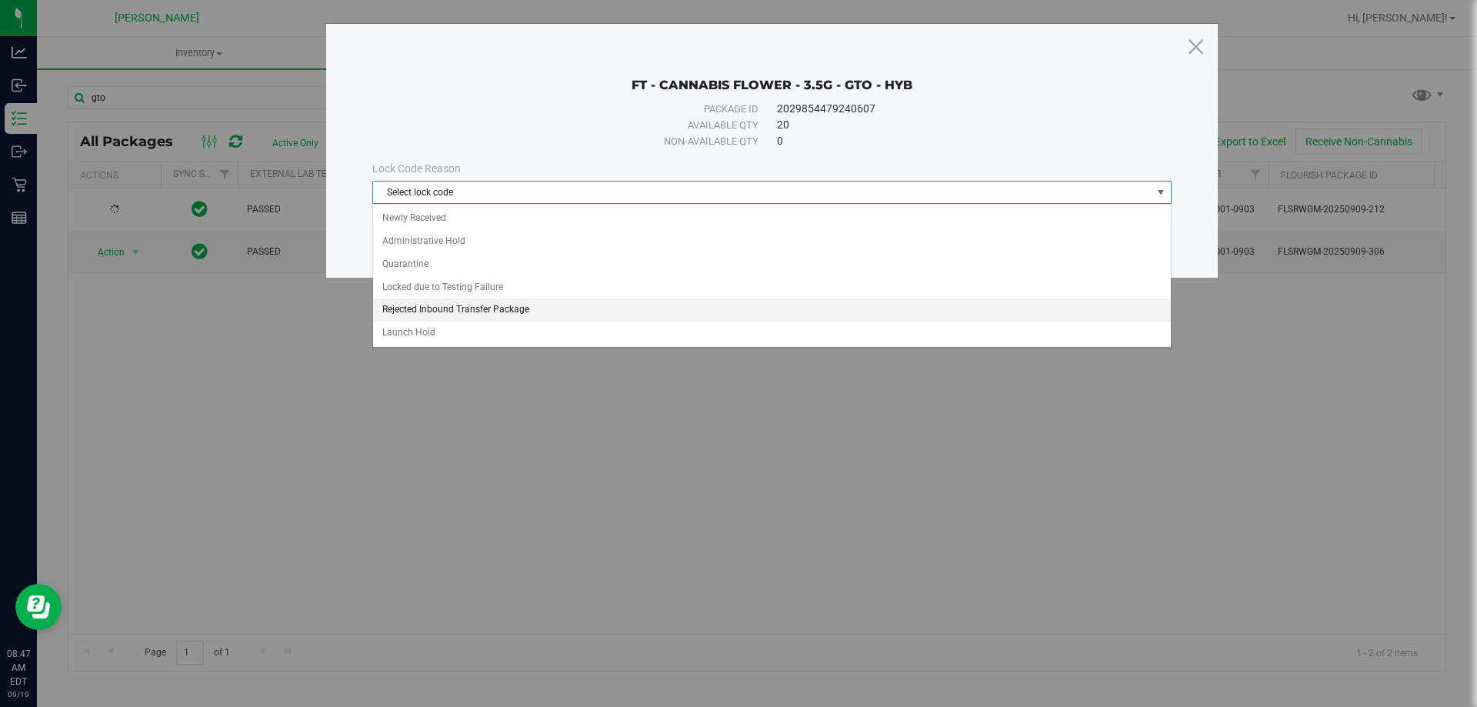
click at [425, 321] on li "Rejected Inbound Transfer Package" at bounding box center [772, 309] width 798 height 23
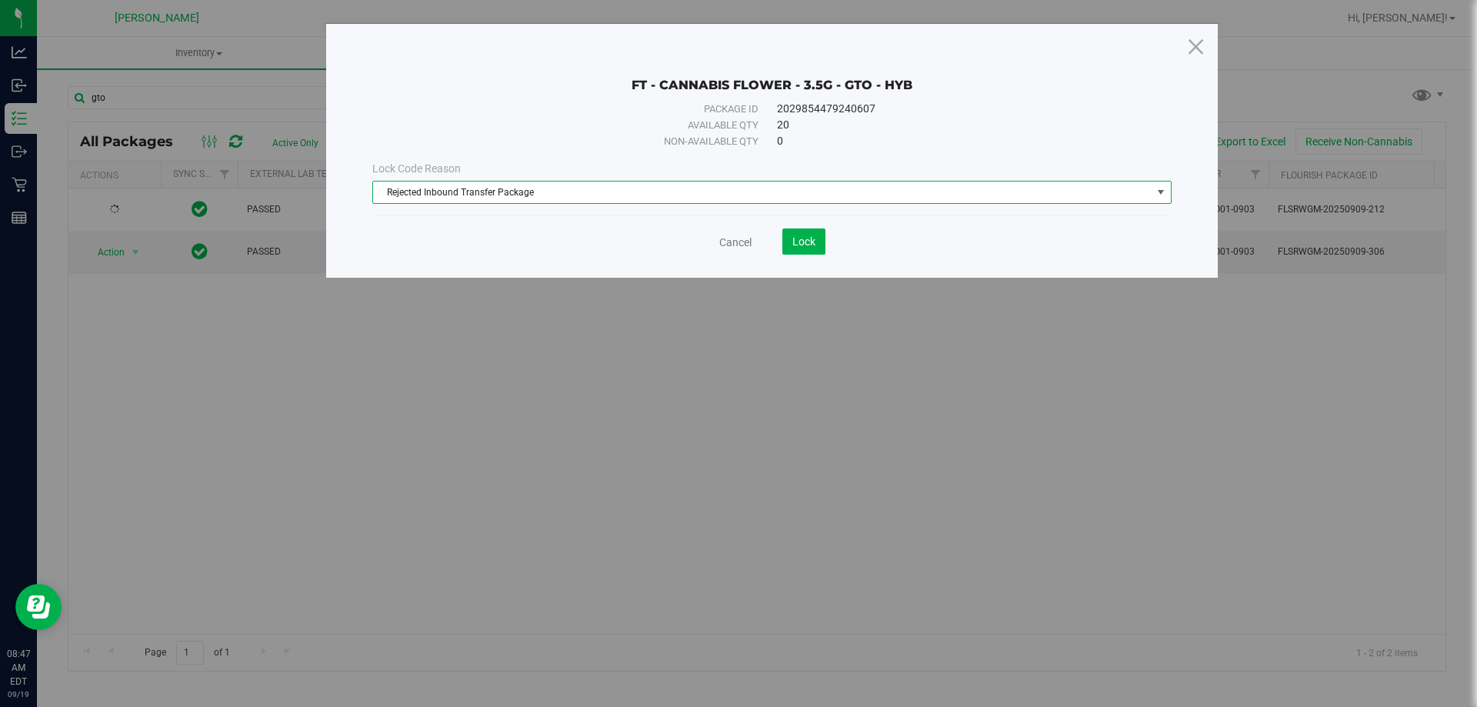
click at [446, 177] on div "Lock Code Reason Rejected Inbound Transfer Package Select lock code Newly Recei…" at bounding box center [772, 182] width 822 height 43
click at [448, 193] on span "Rejected Inbound Transfer Package" at bounding box center [762, 193] width 778 height 22
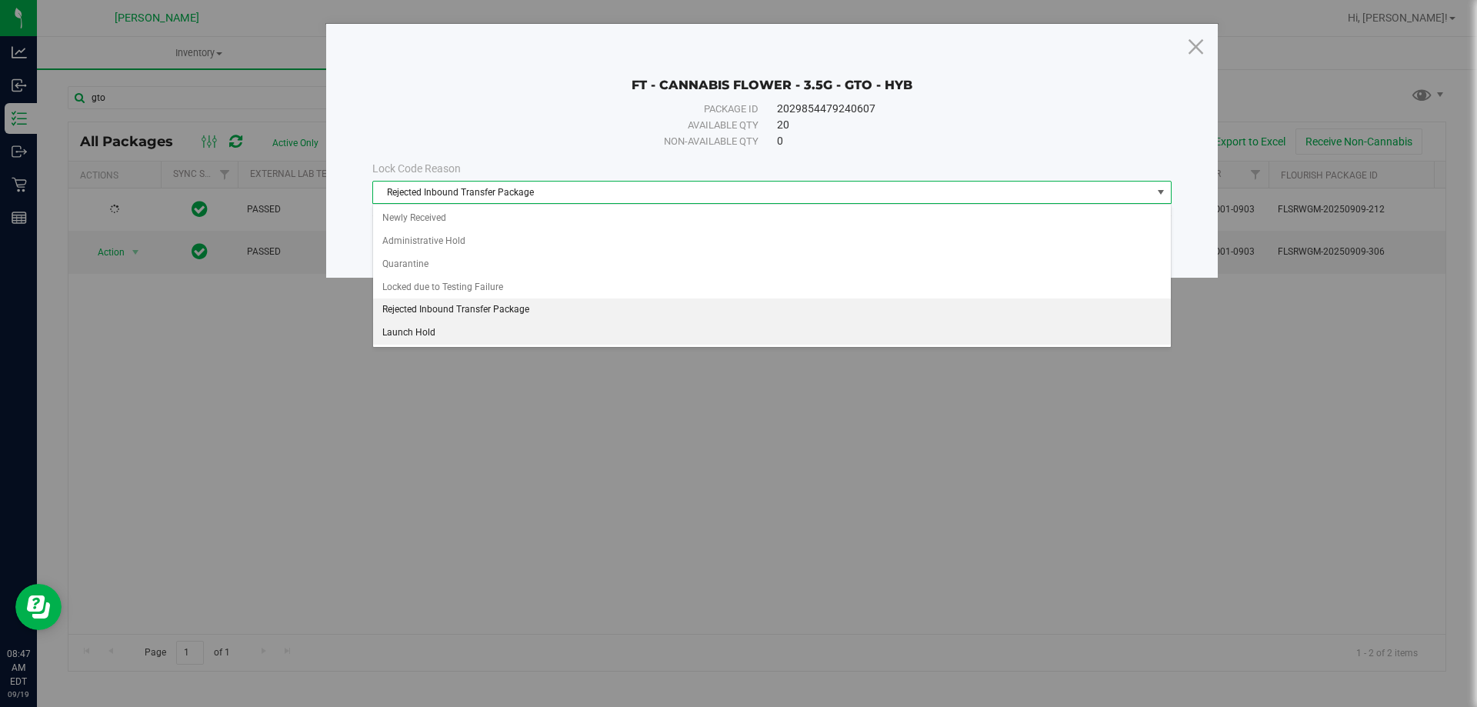
click at [408, 333] on li "Launch Hold" at bounding box center [772, 332] width 798 height 23
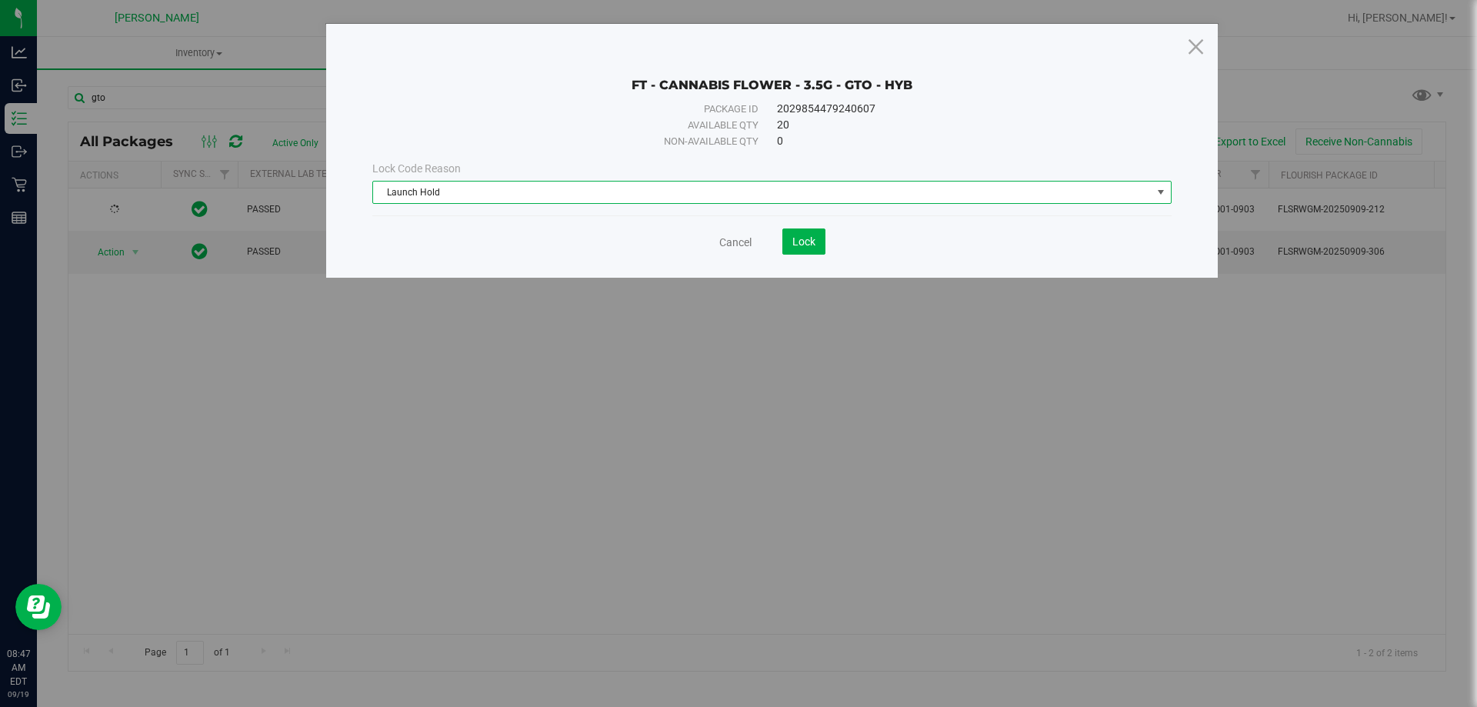
click at [457, 229] on div "Cancel Lock" at bounding box center [771, 241] width 799 height 26
click at [808, 236] on span "Lock" at bounding box center [803, 241] width 23 height 12
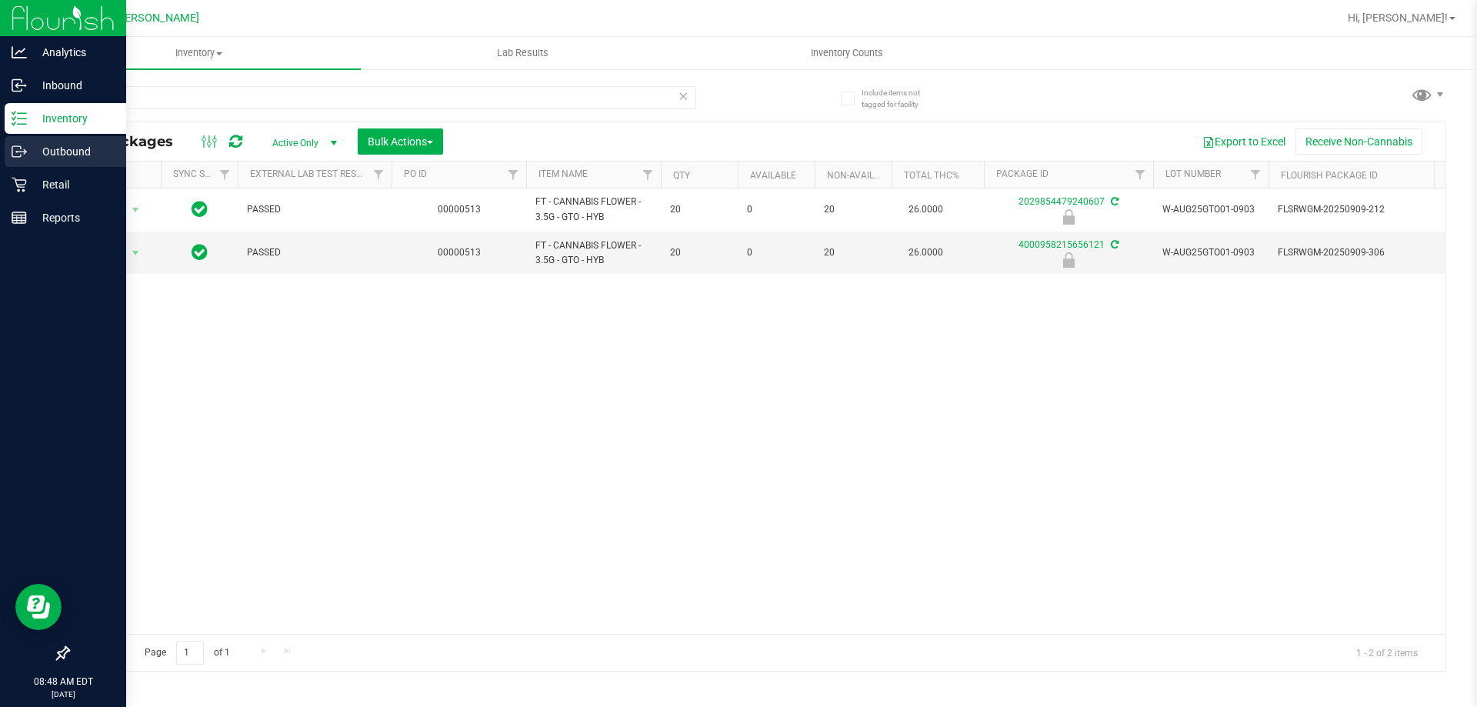
click at [16, 152] on circle at bounding box center [17, 152] width 2 height 2
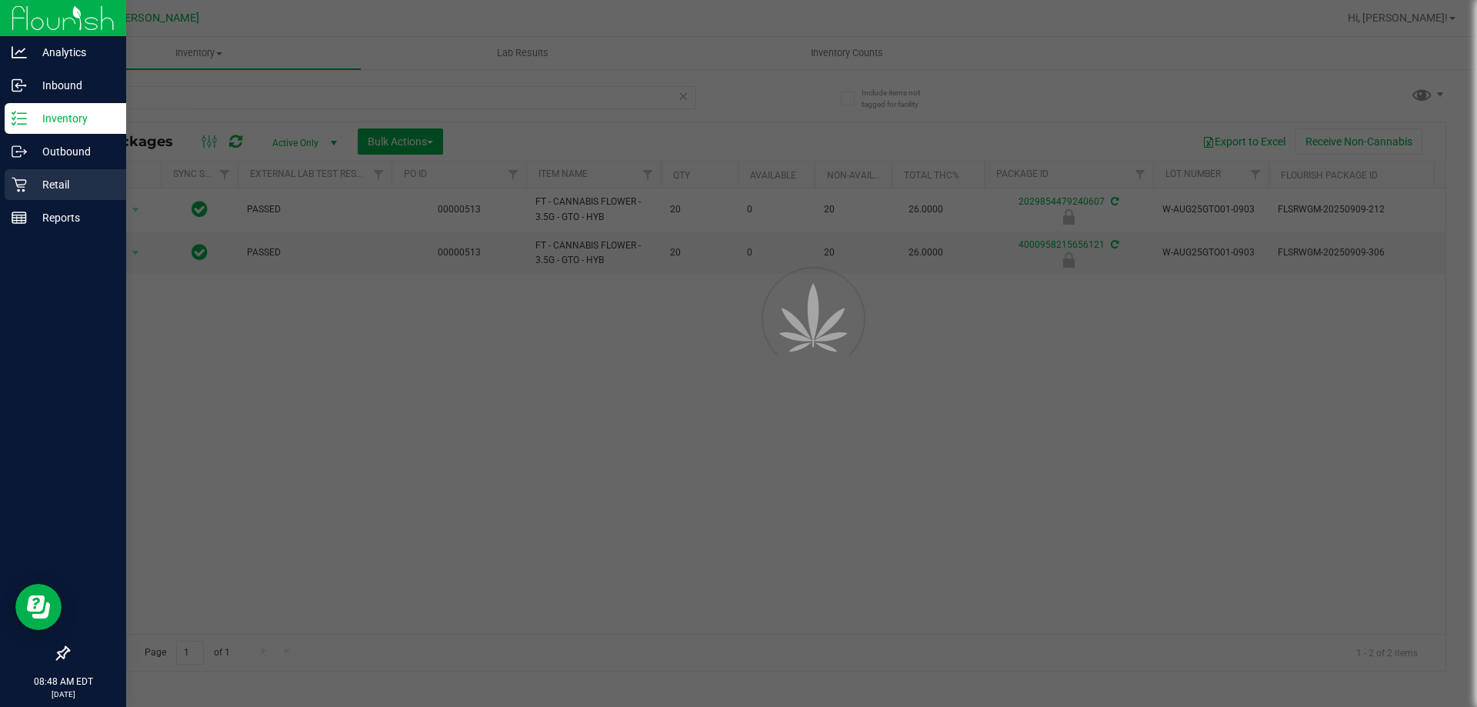
click at [54, 187] on p "Retail" at bounding box center [73, 184] width 92 height 18
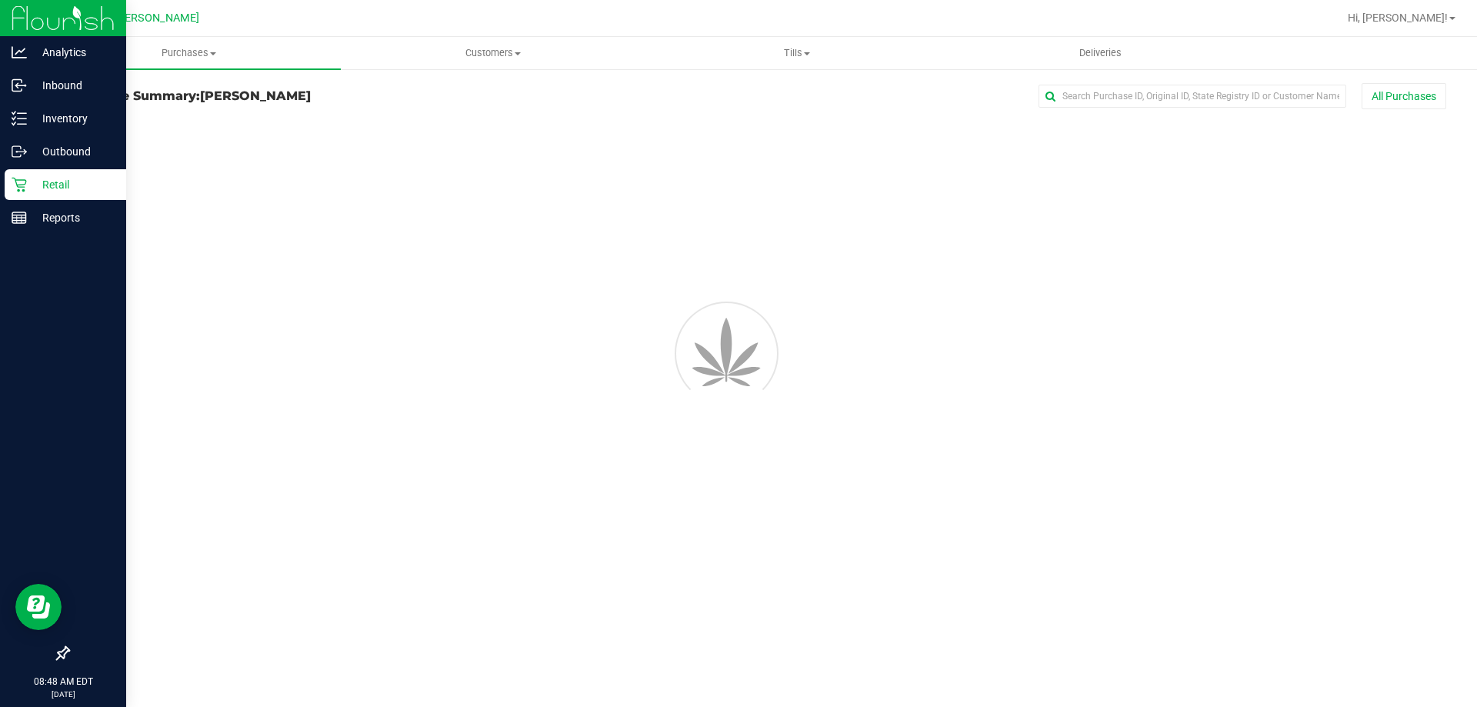
click at [58, 172] on div "Retail" at bounding box center [66, 184] width 122 height 31
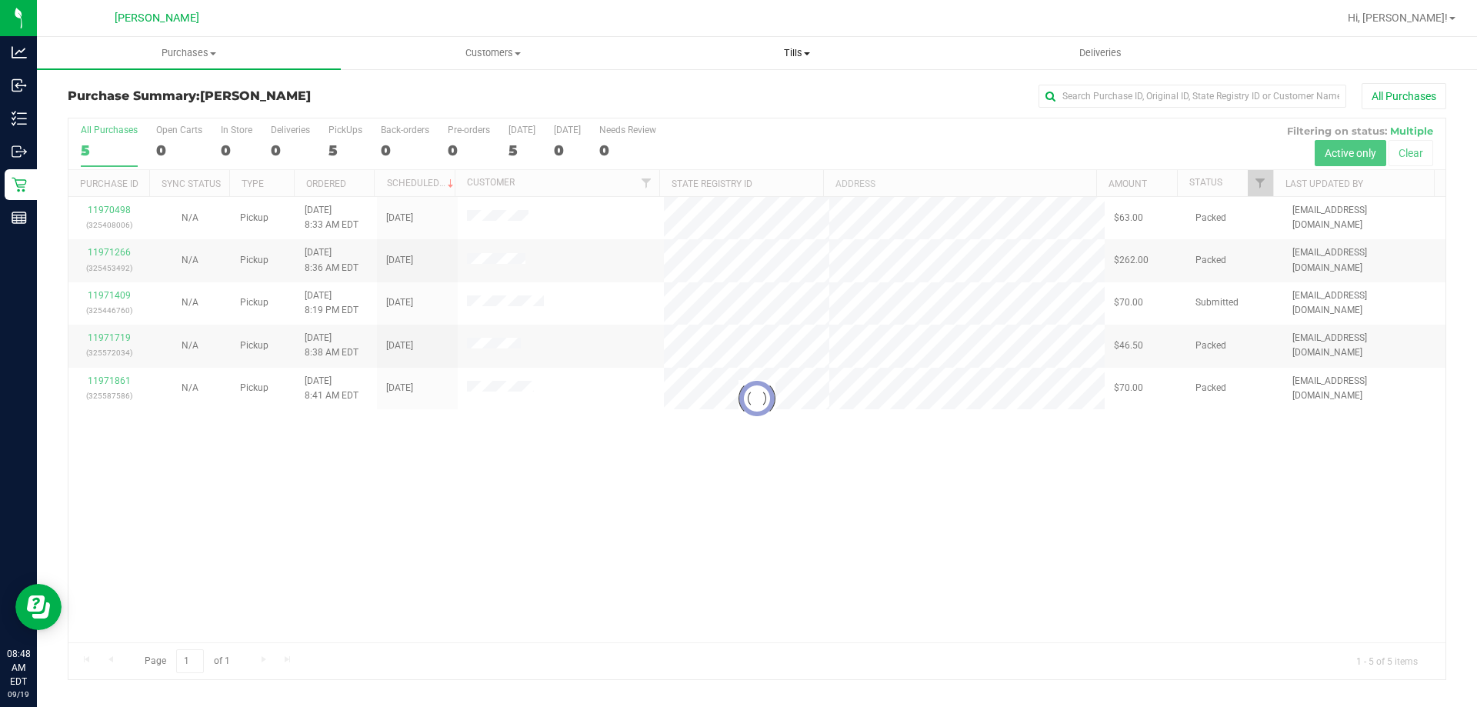
click at [814, 53] on span "Tills" at bounding box center [796, 53] width 302 height 14
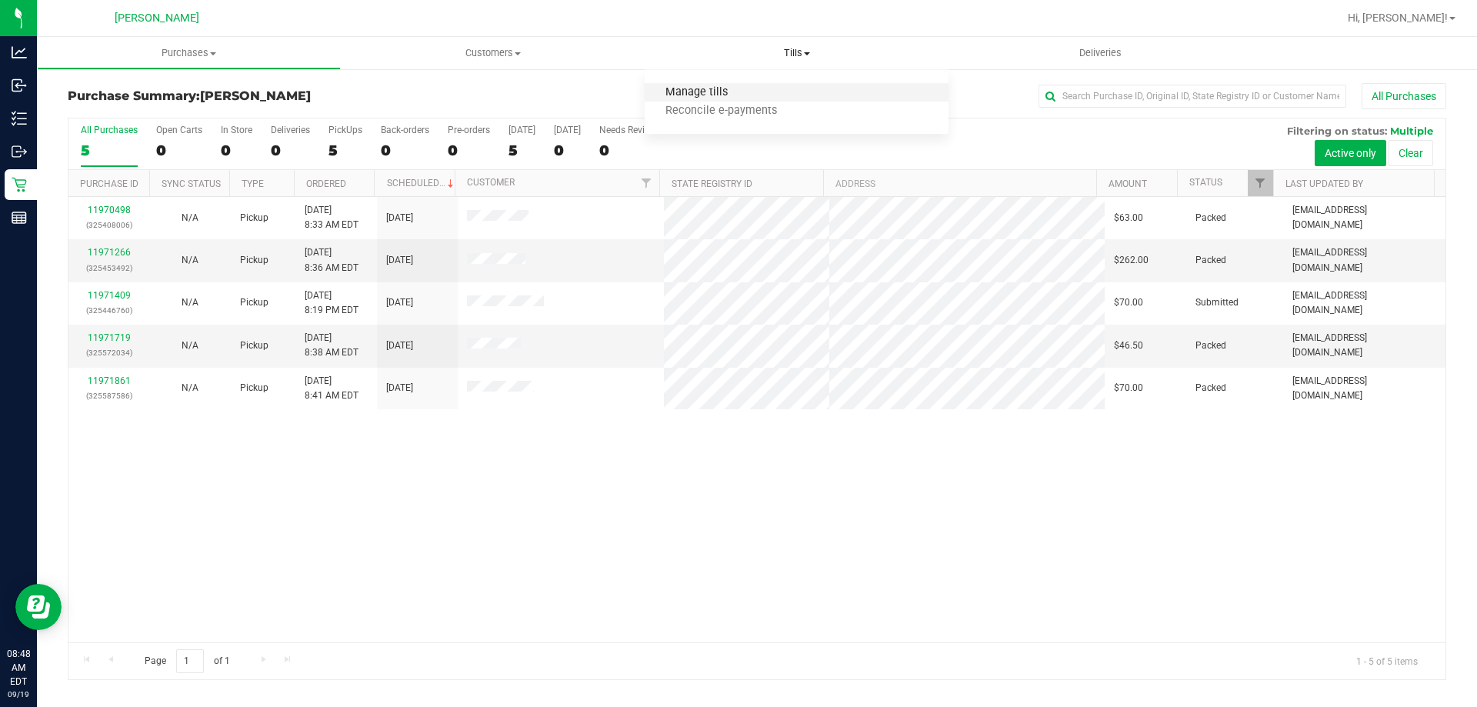
click at [733, 91] on span "Manage tills" at bounding box center [697, 92] width 104 height 13
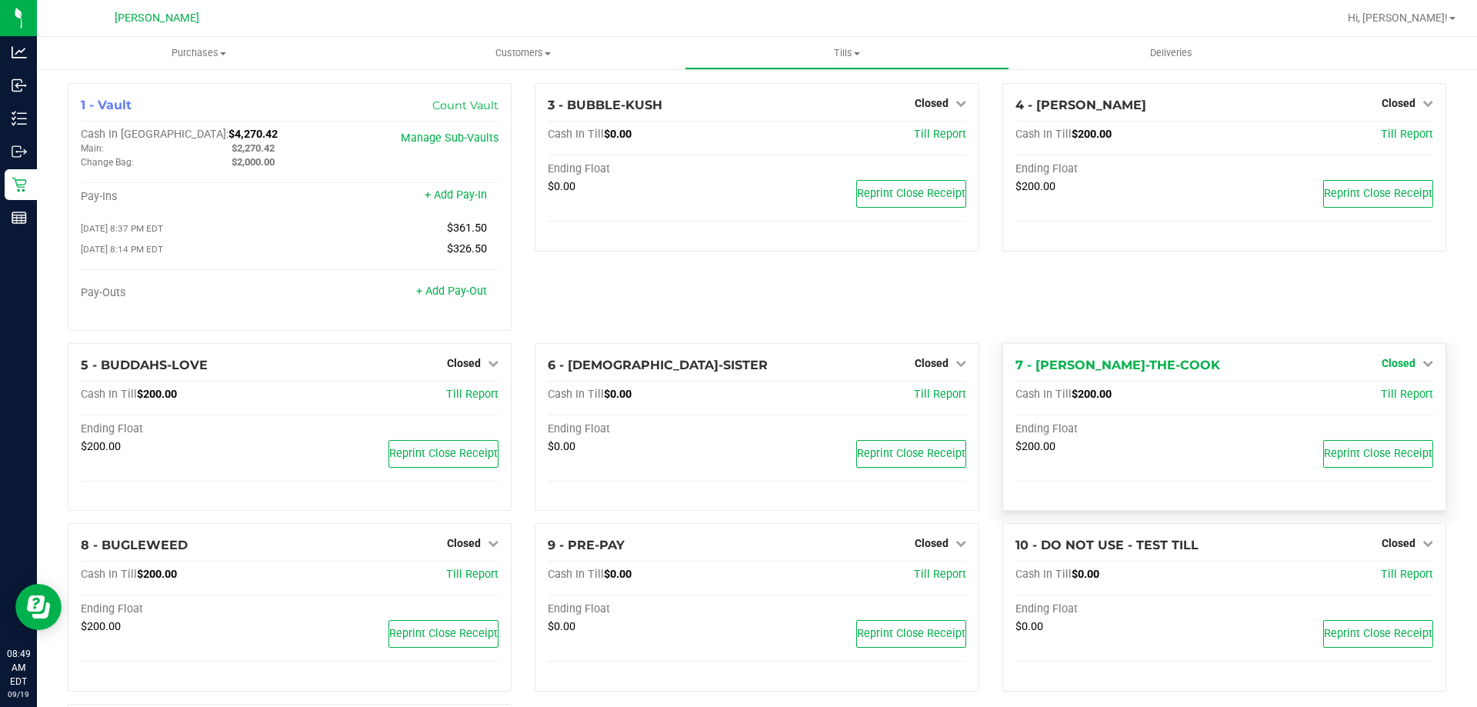
click at [1383, 366] on span "Closed" at bounding box center [1398, 363] width 34 height 12
click at [1387, 398] on link "Open Till" at bounding box center [1397, 394] width 41 height 12
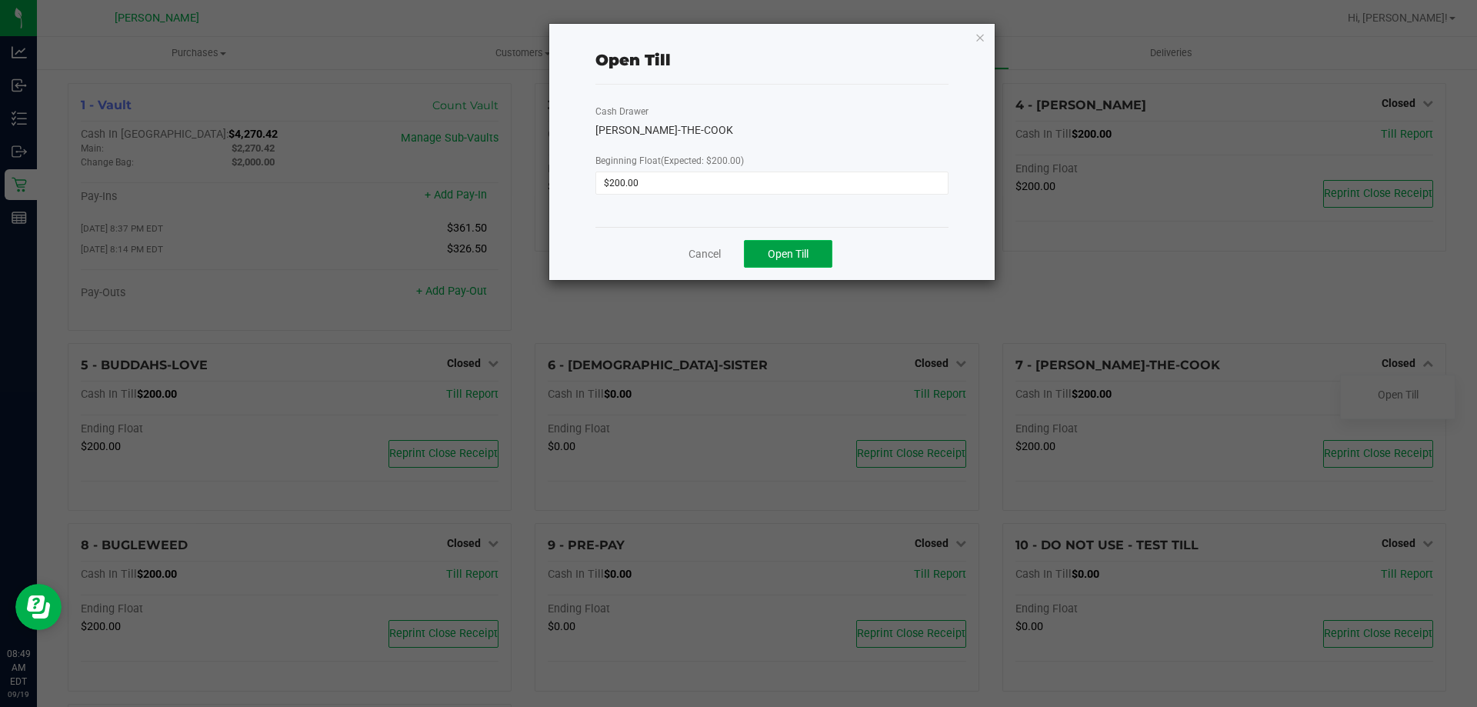
click at [788, 248] on span "Open Till" at bounding box center [788, 254] width 41 height 12
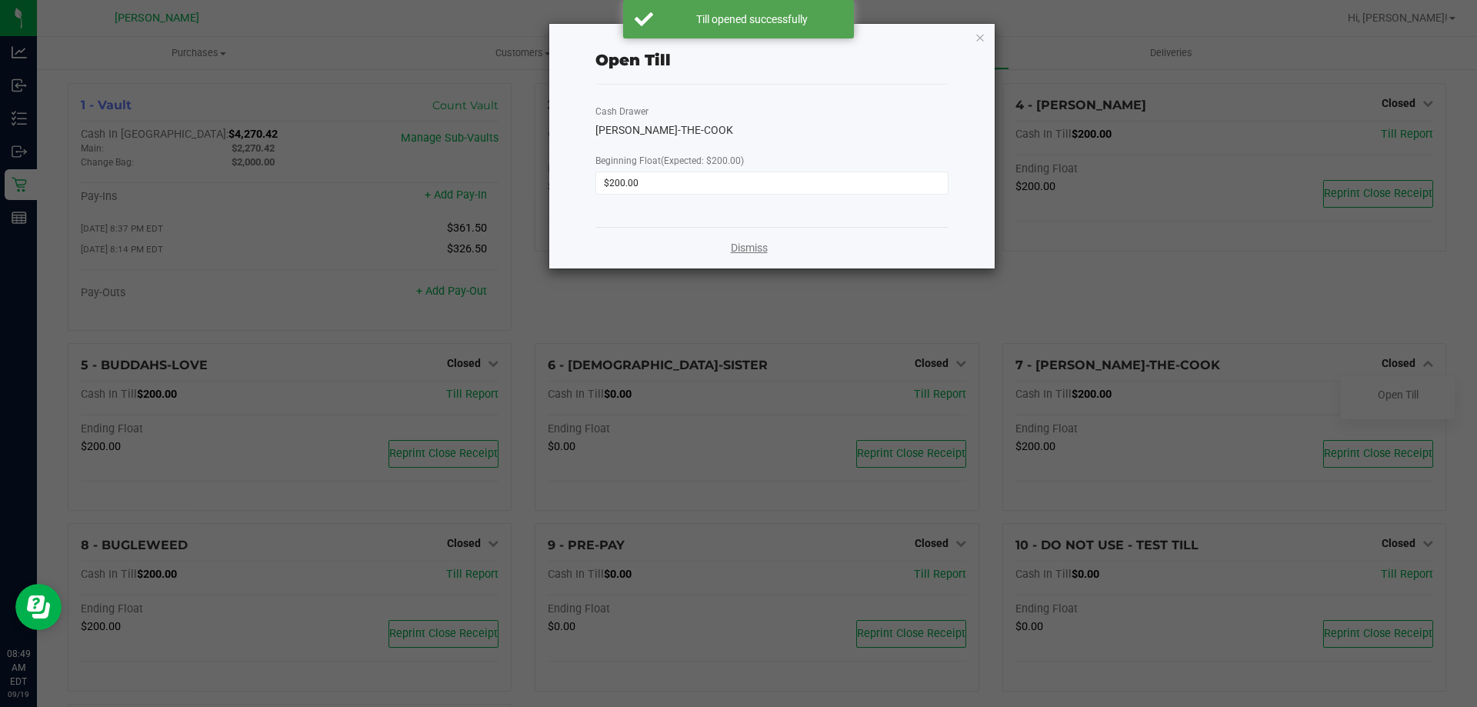
click at [764, 250] on link "Dismiss" at bounding box center [749, 248] width 37 height 16
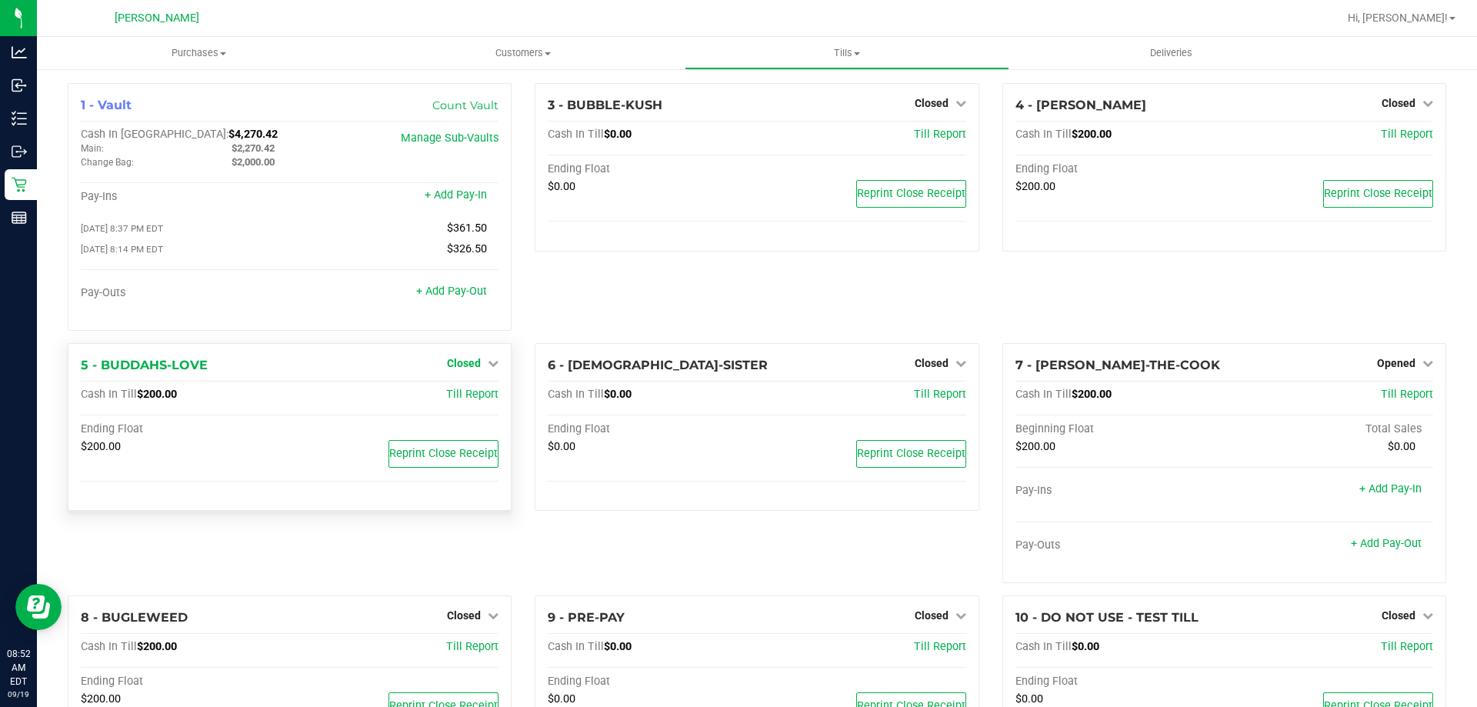
click at [471, 365] on span "Closed" at bounding box center [464, 363] width 34 height 12
click at [458, 398] on link "Open Till" at bounding box center [463, 394] width 41 height 12
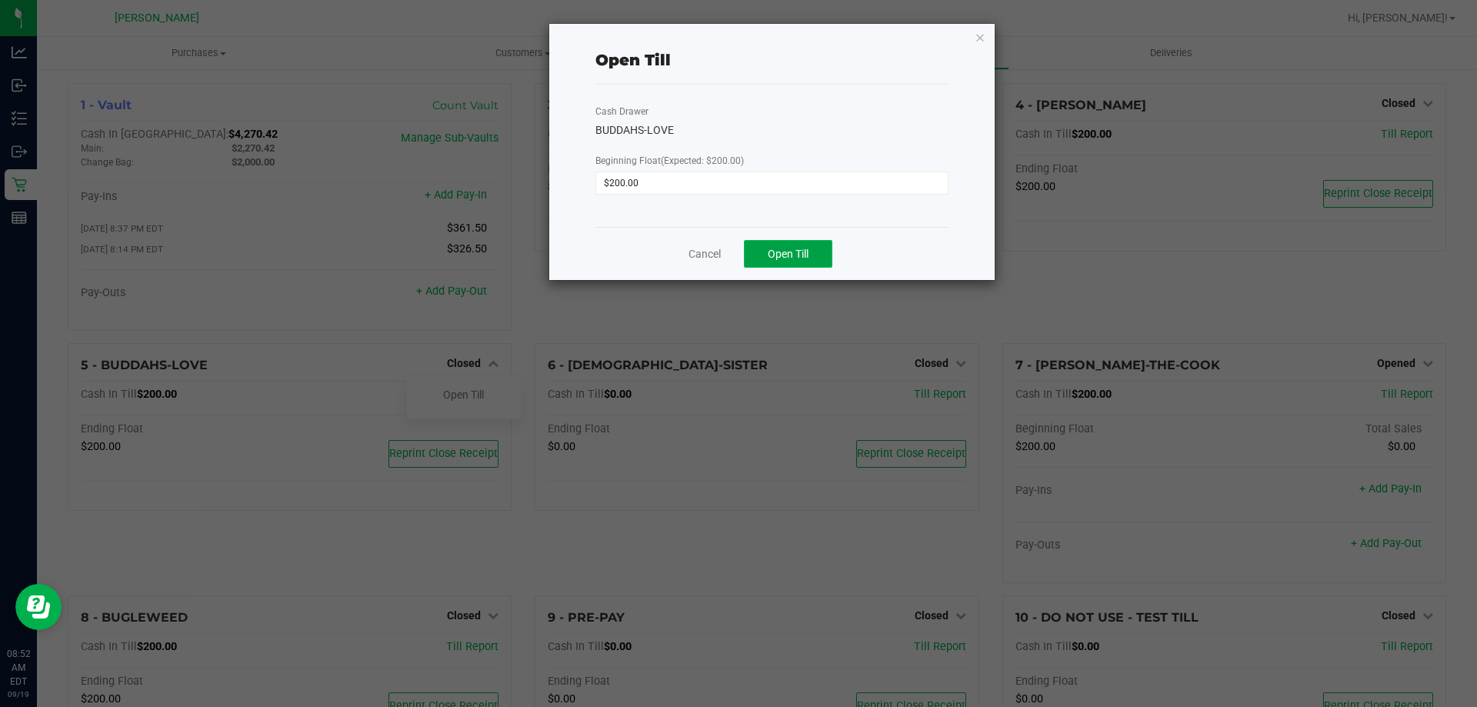
click at [817, 256] on button "Open Till" at bounding box center [788, 254] width 88 height 28
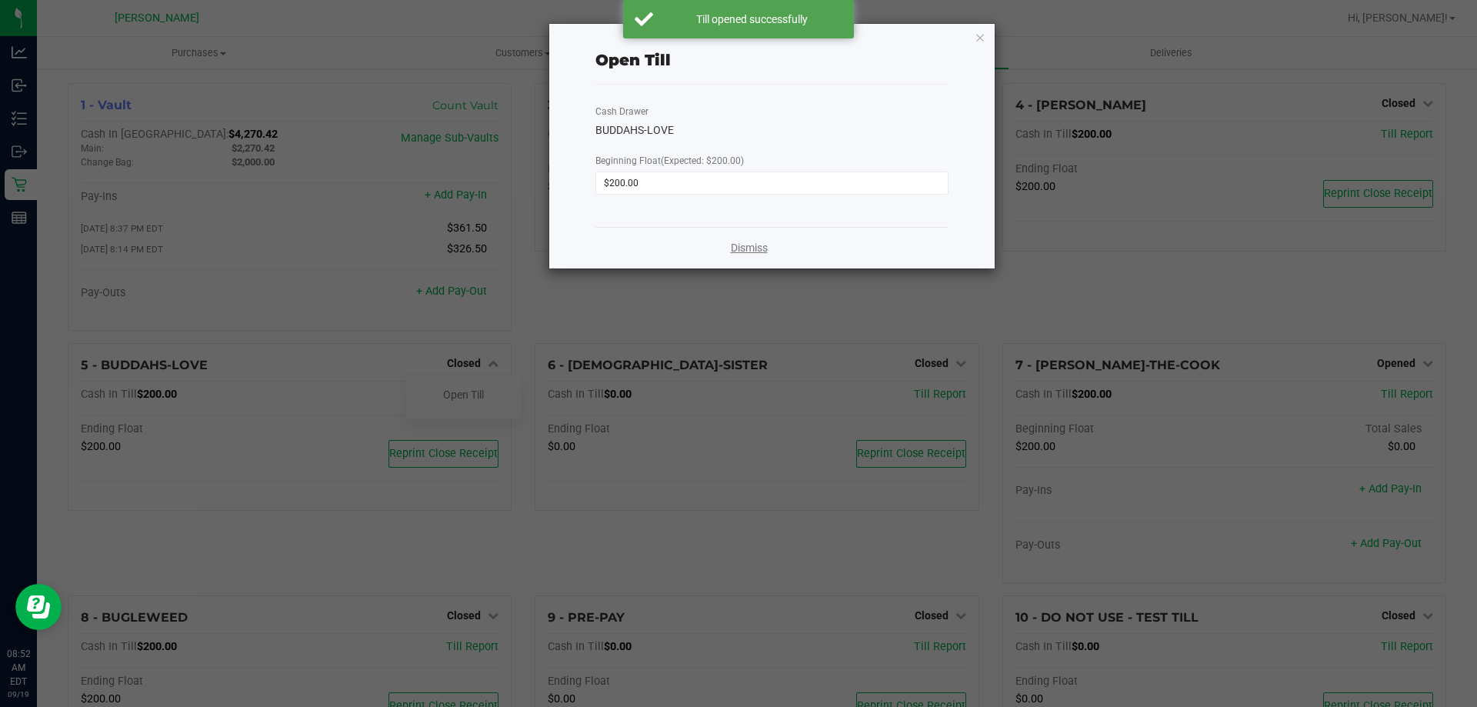
click at [746, 254] on link "Dismiss" at bounding box center [749, 248] width 37 height 16
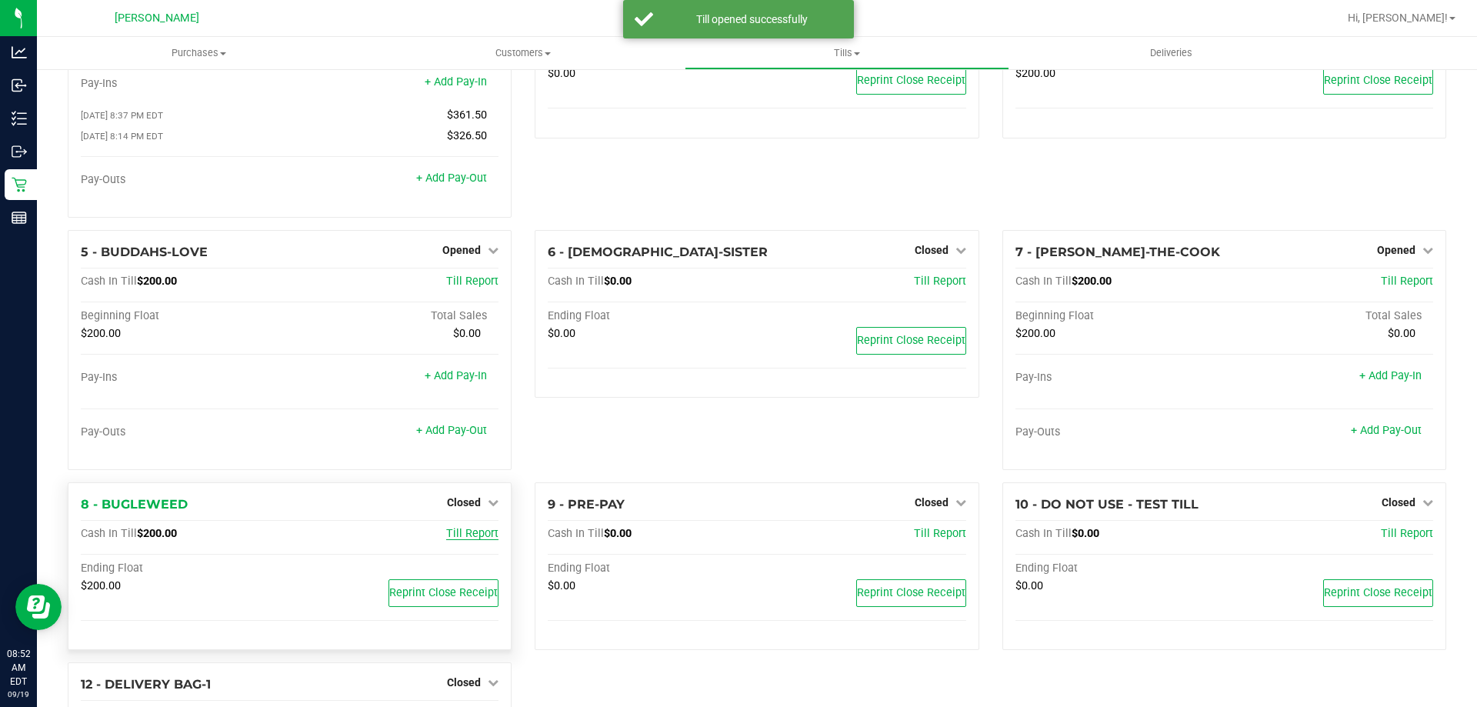
scroll to position [154, 0]
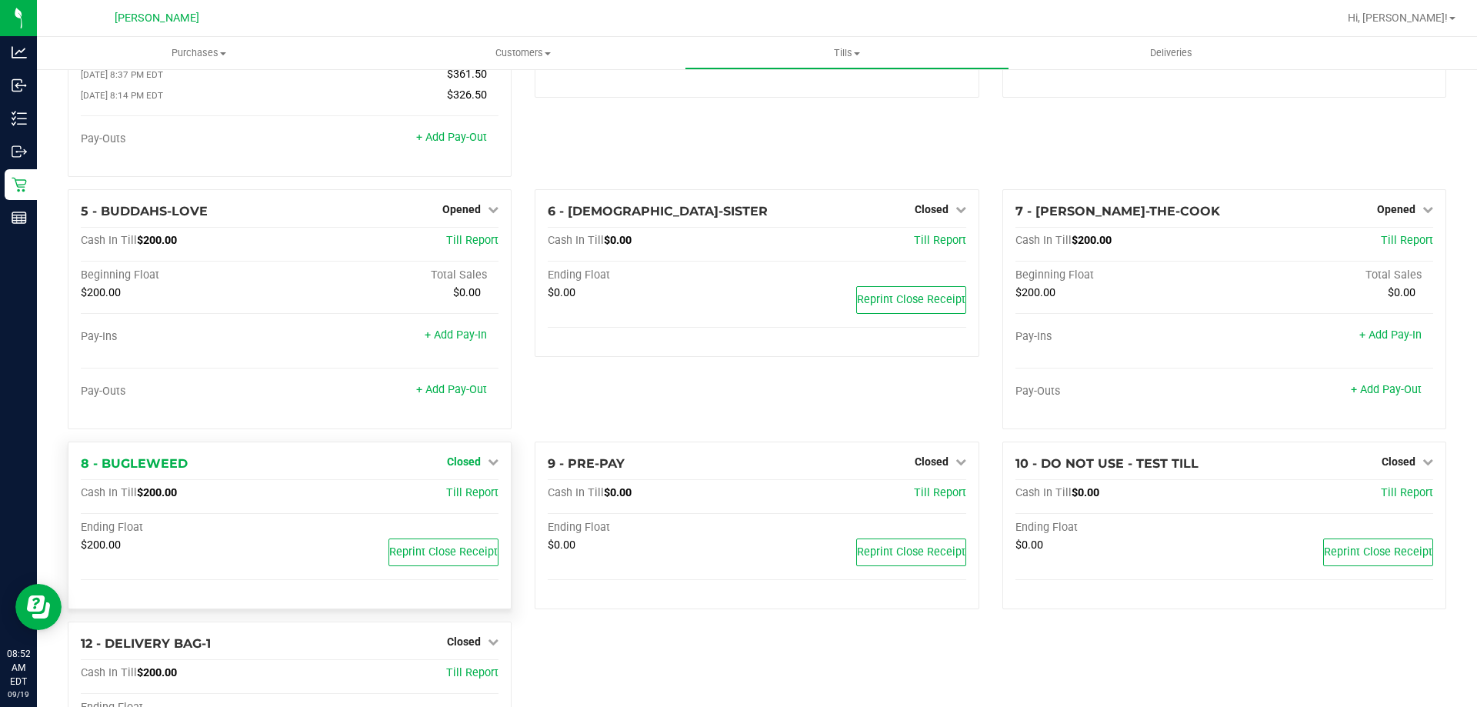
click at [471, 461] on span "Closed" at bounding box center [464, 461] width 34 height 12
click at [473, 495] on link "Open Till" at bounding box center [463, 493] width 41 height 12
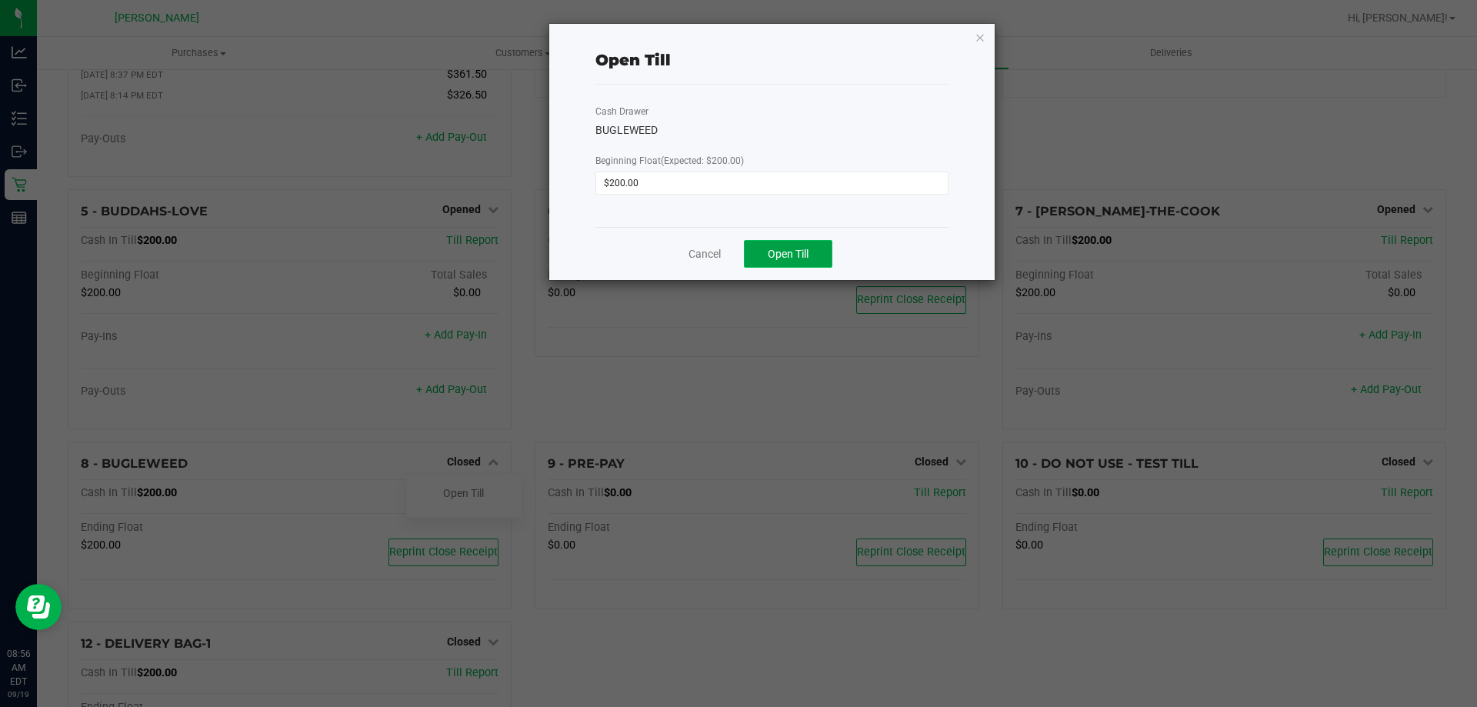
click at [764, 260] on button "Open Till" at bounding box center [788, 254] width 88 height 28
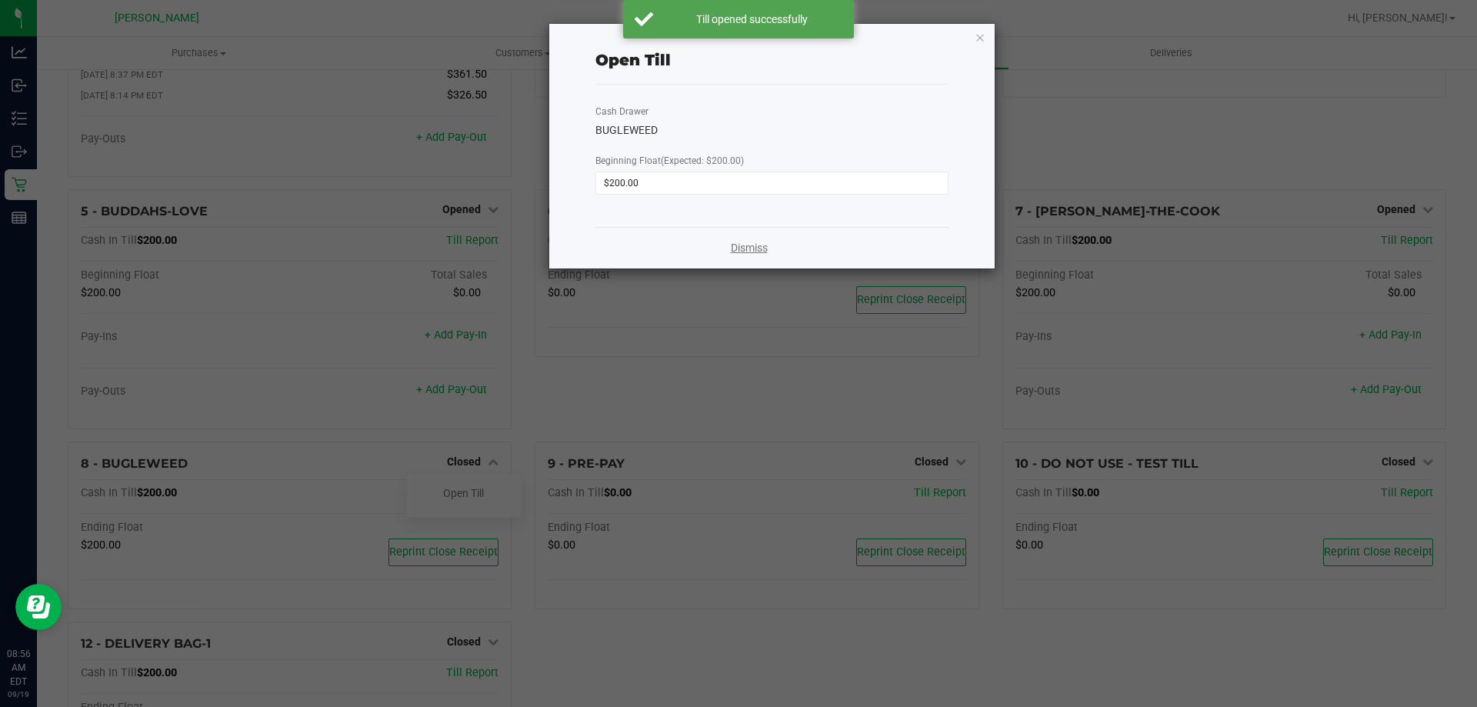
click at [755, 248] on link "Dismiss" at bounding box center [749, 248] width 37 height 16
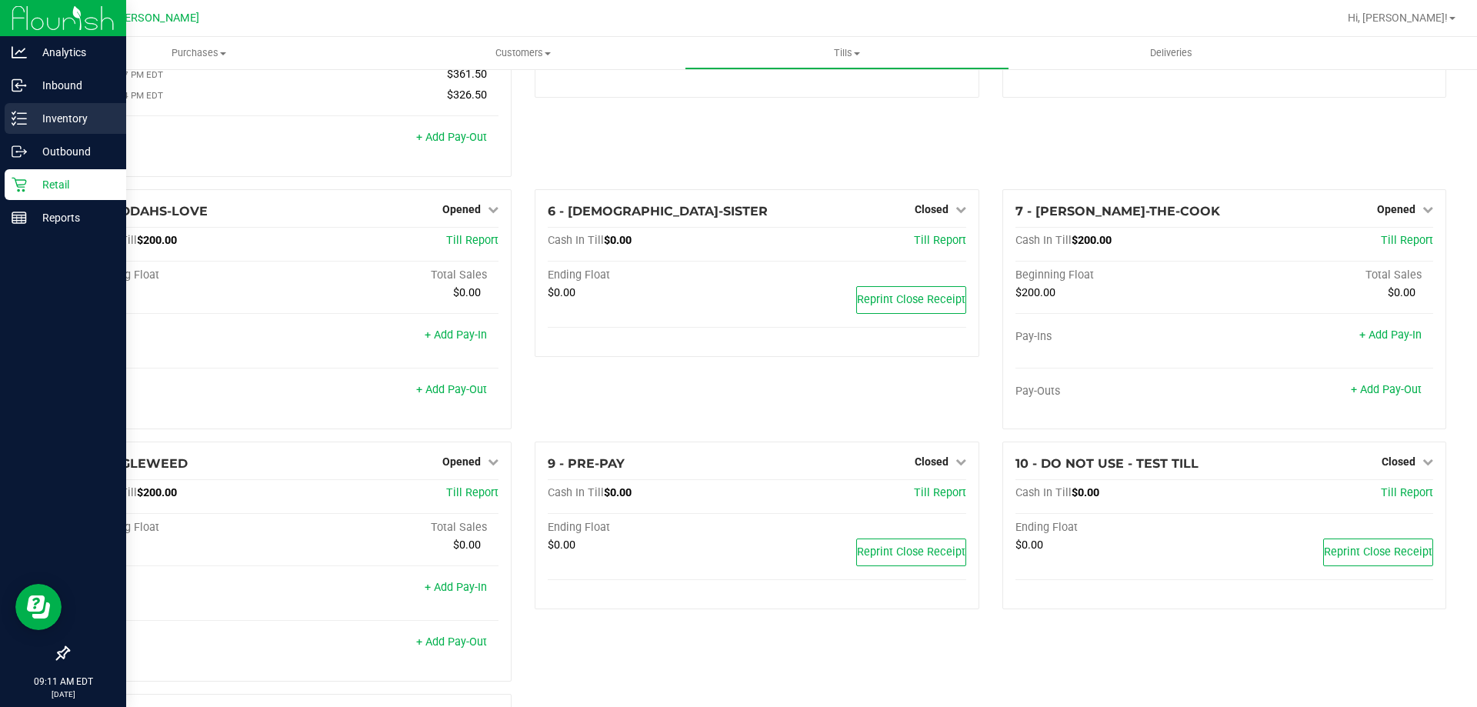
click at [13, 118] on icon at bounding box center [13, 118] width 3 height 2
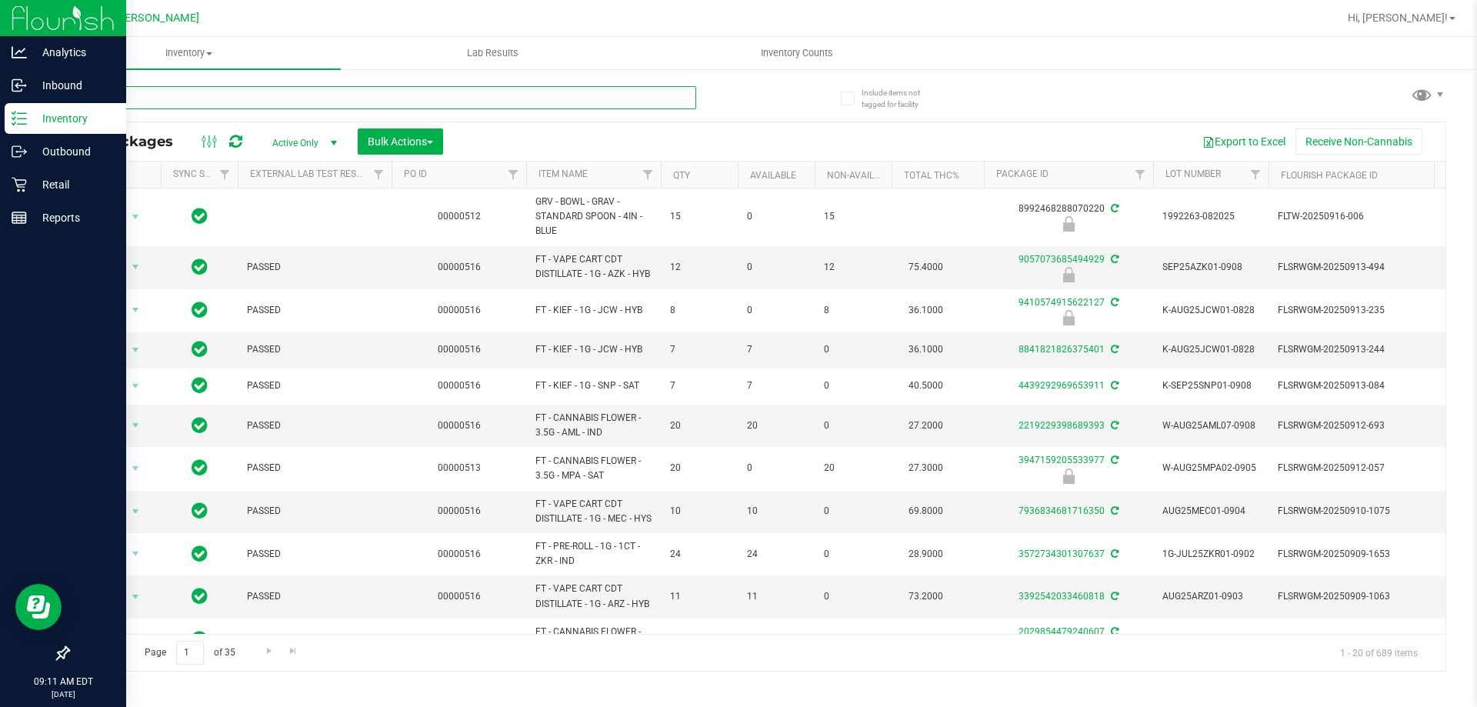
click at [367, 100] on input "text" at bounding box center [382, 97] width 628 height 23
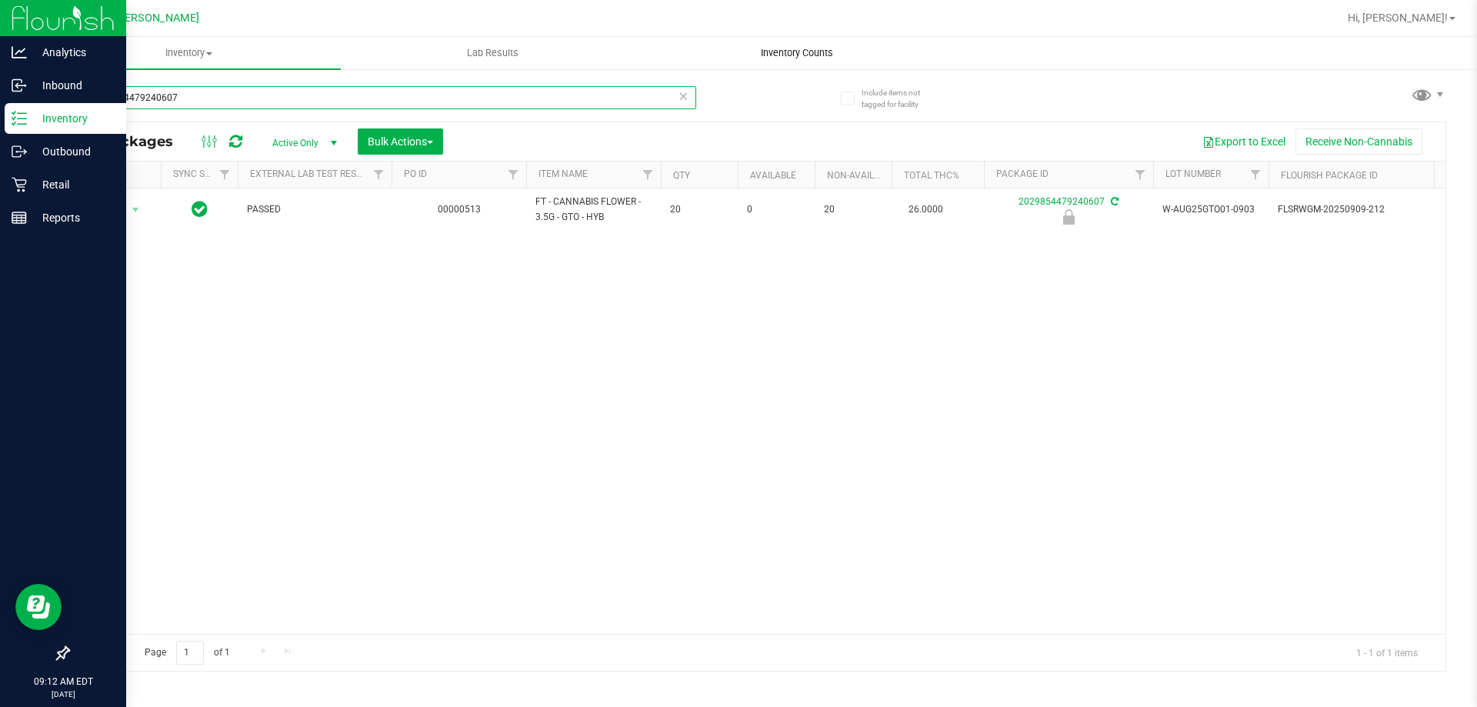
type input "2029854479240607"
